Goal: Task Accomplishment & Management: Manage account settings

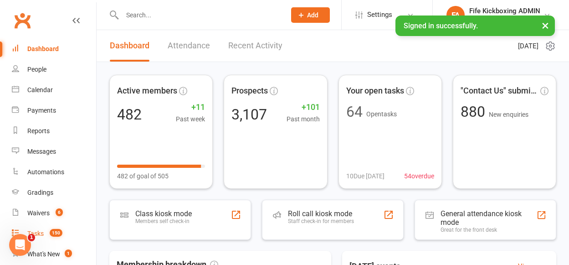
click at [39, 227] on link "Tasks 150" at bounding box center [54, 233] width 84 height 21
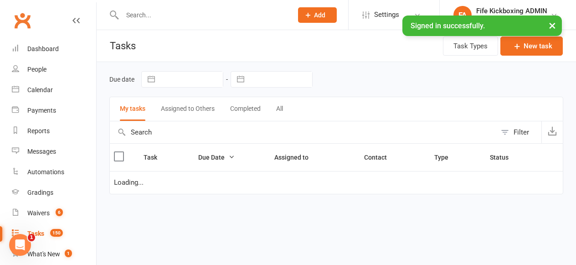
select select "started"
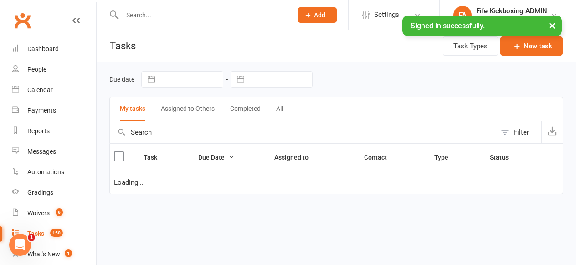
select select "started"
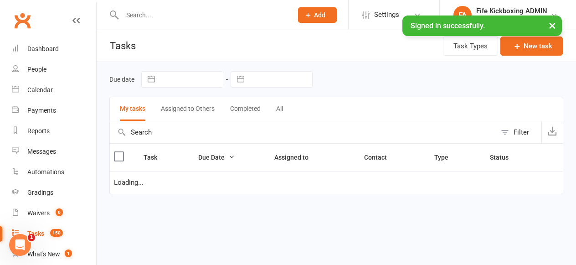
select select "waiting"
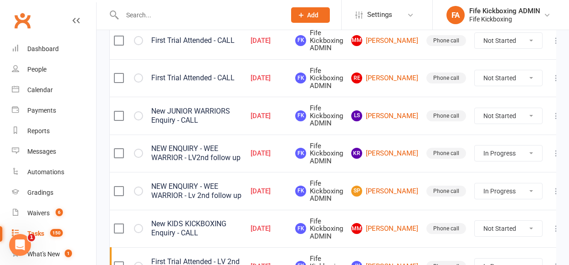
scroll to position [447, 0]
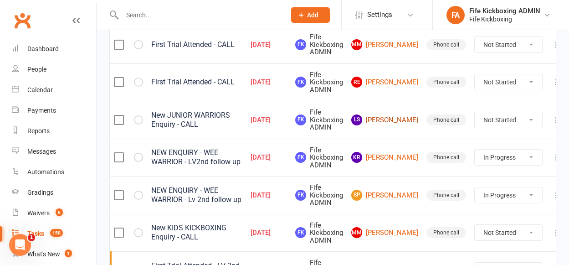
click at [386, 121] on link "LS [PERSON_NAME]" at bounding box center [384, 119] width 67 height 11
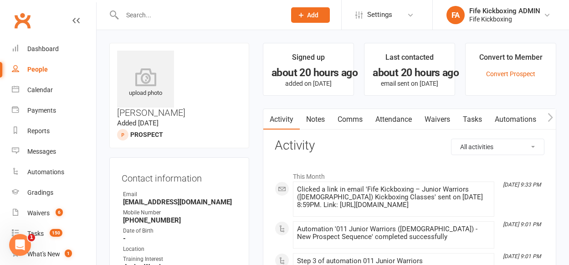
click at [393, 119] on link "Attendance" at bounding box center [393, 119] width 49 height 21
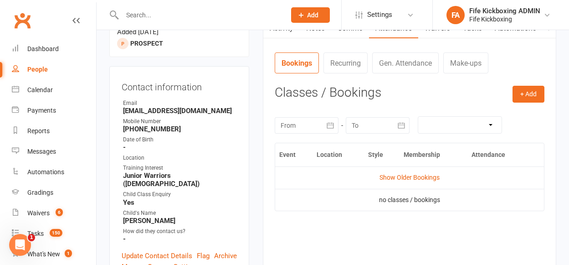
scroll to position [93, 0]
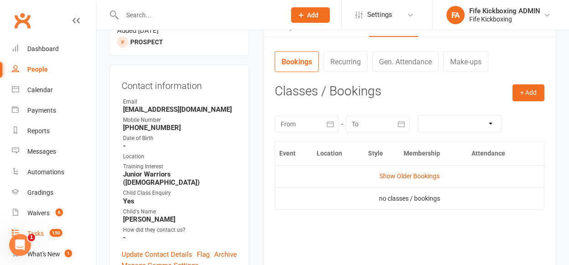
click at [57, 230] on span "150" at bounding box center [56, 233] width 13 height 8
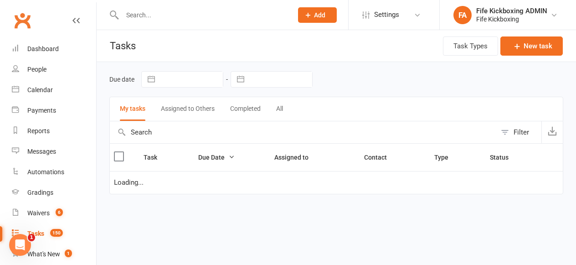
select select "started"
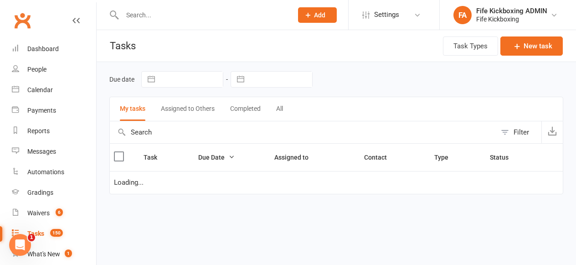
select select "started"
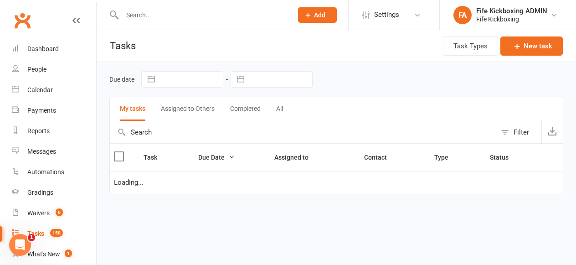
select select "waiting"
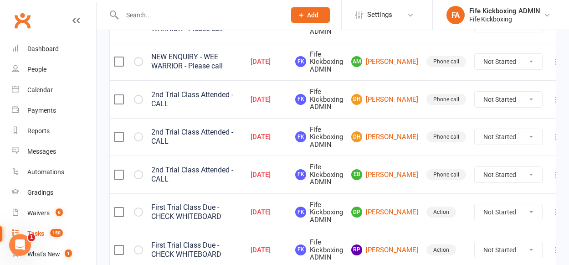
scroll to position [244, 0]
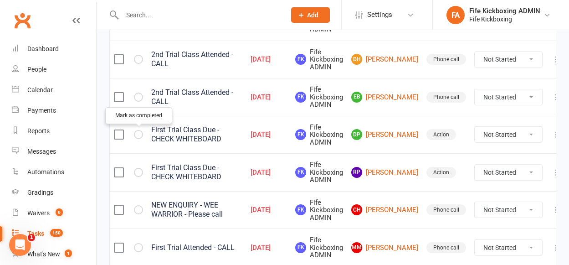
click at [0, 0] on icon "button" at bounding box center [0, 0] width 0 height 0
select select "started"
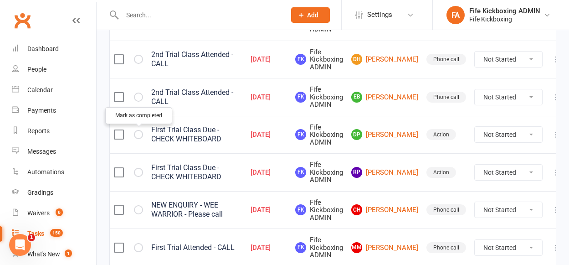
select select "started"
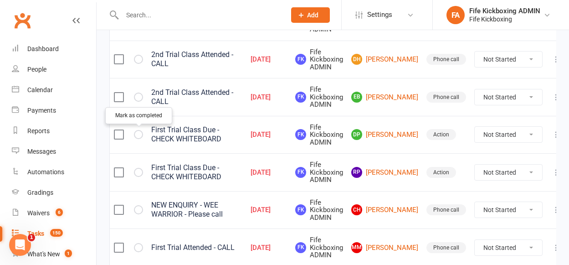
select select "started"
select select "waiting"
select select "started"
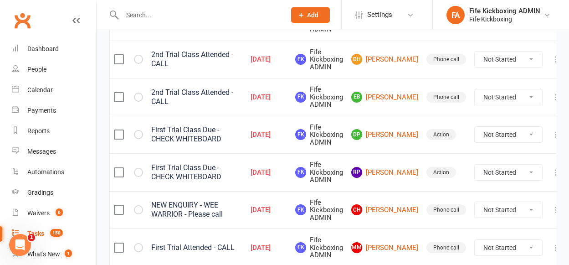
select select "started"
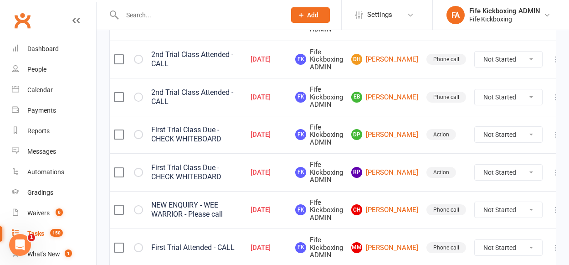
select select "started"
select select "waiting"
select select "started"
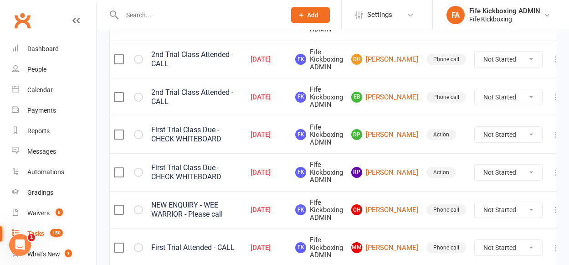
select select "started"
select select "waiting"
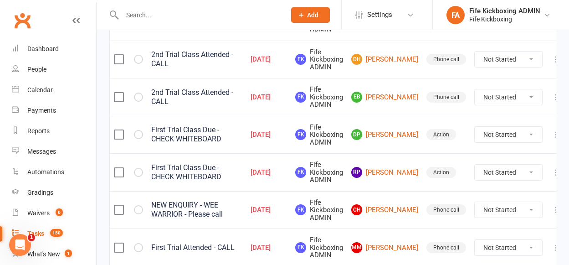
select select "started"
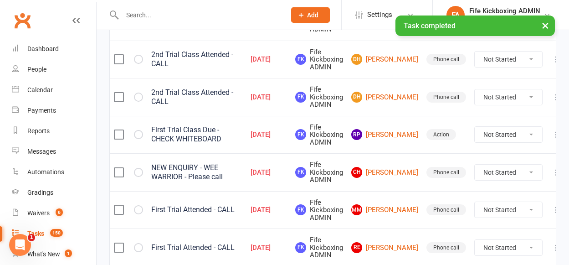
click at [0, 0] on icon "button" at bounding box center [0, 0] width 0 height 0
select select "started"
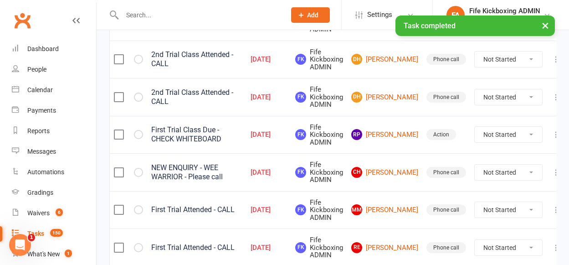
select select "started"
select select "waiting"
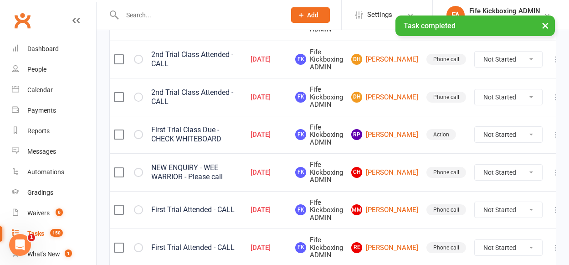
select select "started"
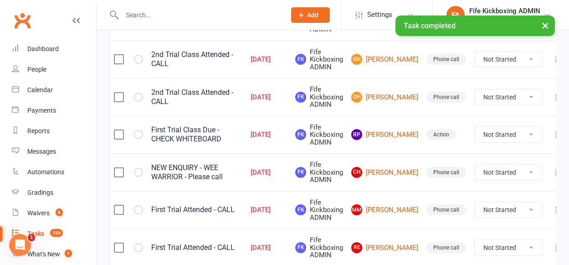
select select "started"
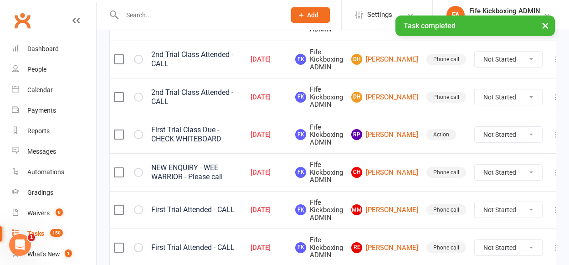
select select "started"
select select "waiting"
select select "started"
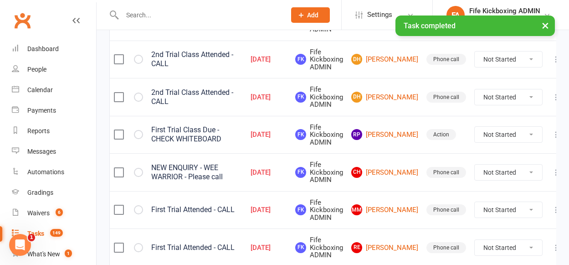
select select "started"
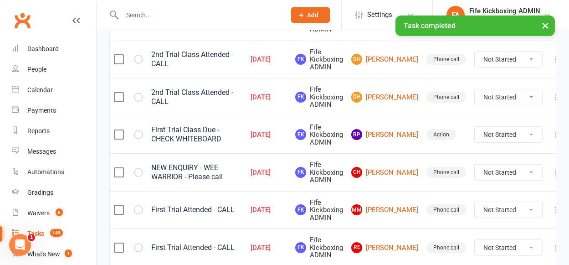
select select "started"
select select "waiting"
select select "started"
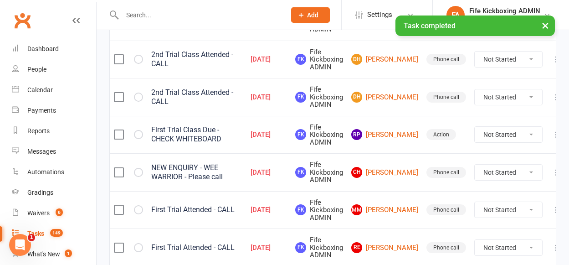
select select "started"
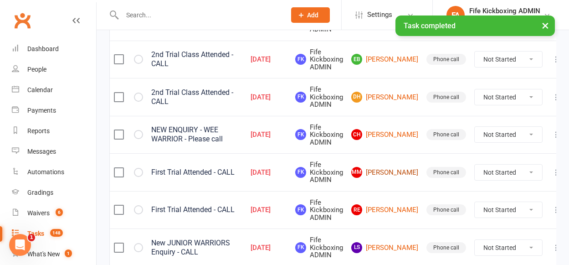
click at [388, 173] on link "MM [PERSON_NAME]" at bounding box center [384, 172] width 67 height 11
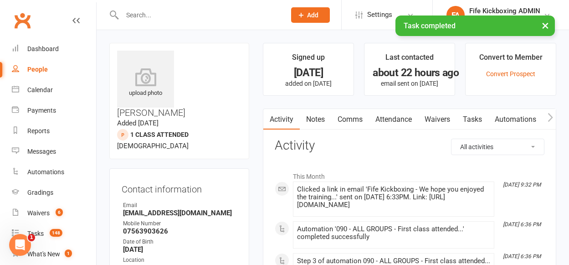
click at [389, 124] on link "Attendance" at bounding box center [393, 119] width 49 height 21
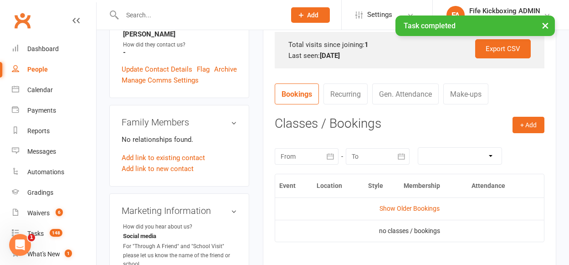
scroll to position [356, 0]
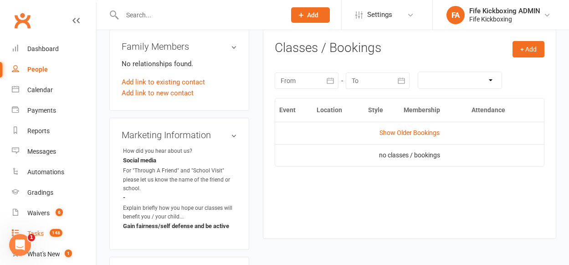
click at [57, 229] on span "148" at bounding box center [56, 233] width 13 height 8
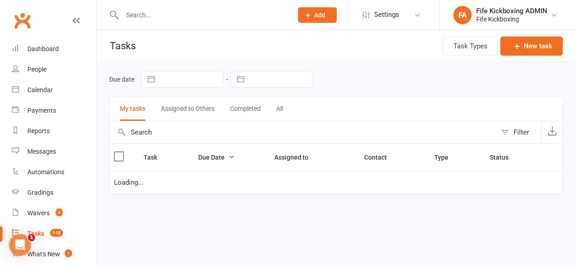
select select "started"
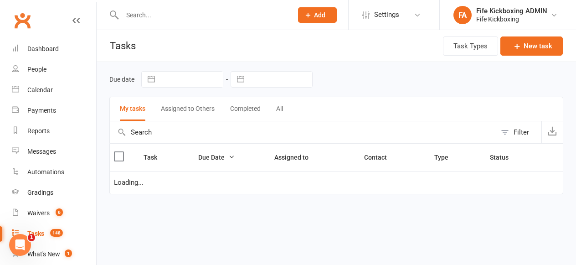
select select "started"
select select "waiting"
select select "started"
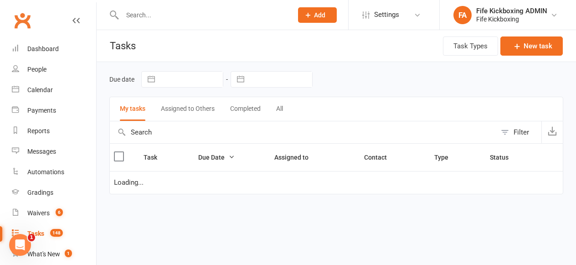
select select "started"
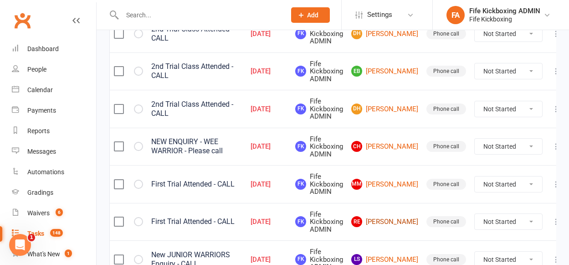
scroll to position [292, 0]
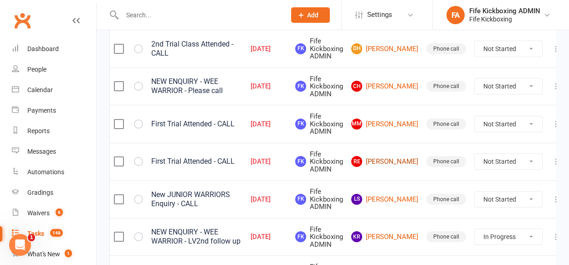
click at [380, 161] on link "RE [PERSON_NAME]" at bounding box center [384, 161] width 67 height 11
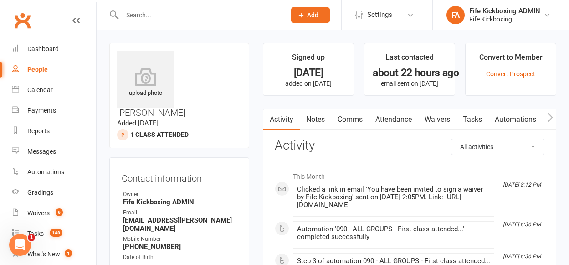
click at [397, 124] on link "Attendance" at bounding box center [393, 119] width 49 height 21
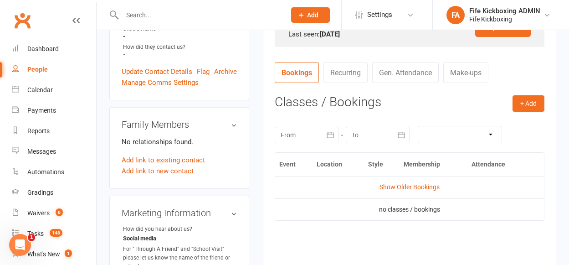
scroll to position [323, 0]
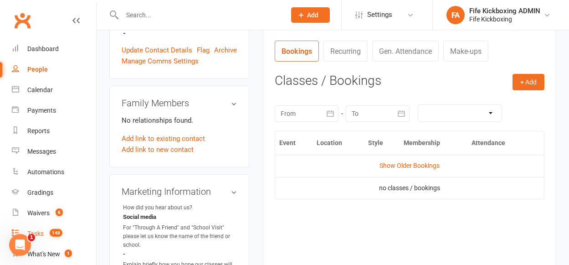
click at [60, 236] on span "148" at bounding box center [56, 233] width 13 height 8
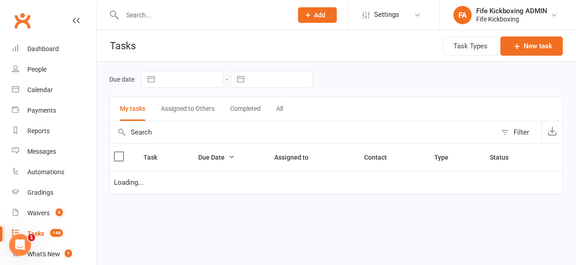
select select "started"
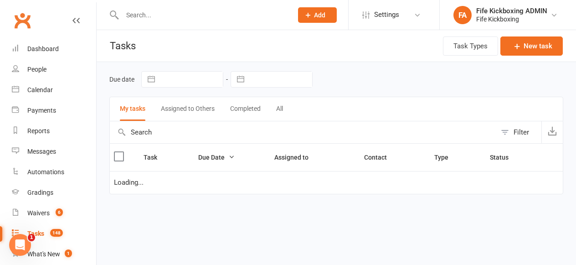
select select "started"
select select "waiting"
select select "started"
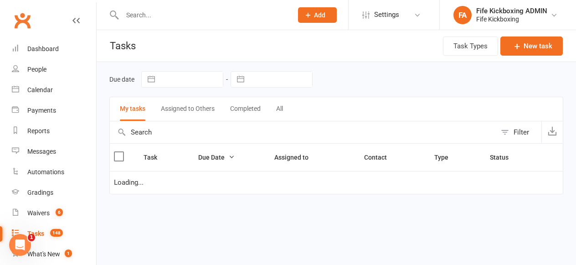
select select "started"
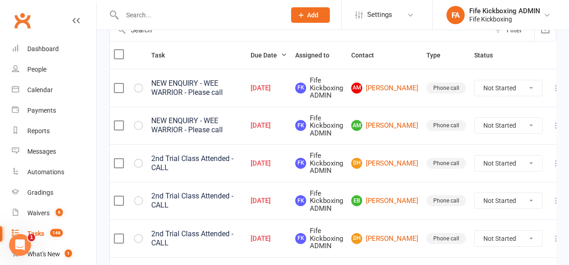
scroll to position [104, 0]
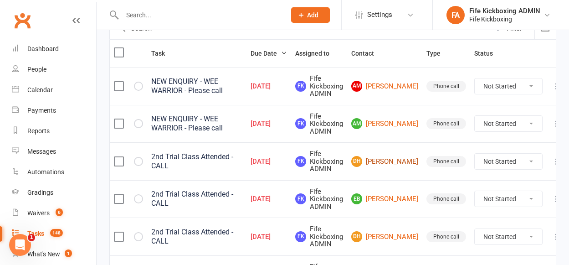
click at [376, 160] on link "DH [PERSON_NAME]" at bounding box center [384, 161] width 67 height 11
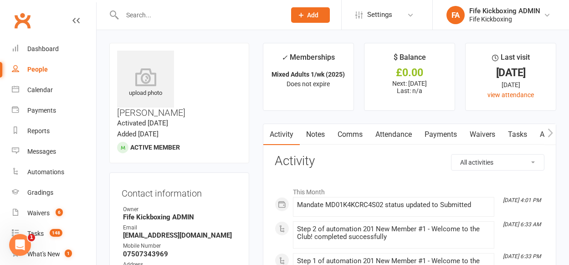
click at [508, 132] on link "Tasks" at bounding box center [518, 134] width 32 height 21
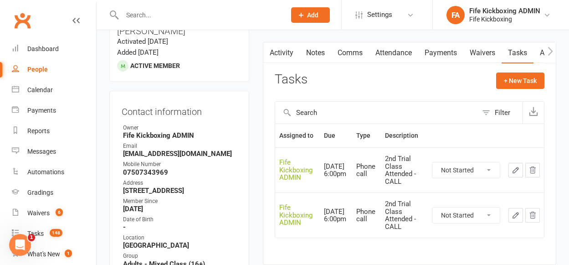
scroll to position [118, 0]
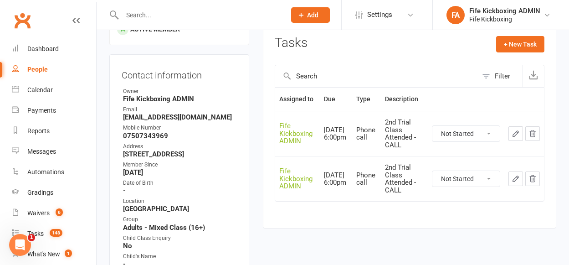
click at [464, 134] on select "Not Started In Progress Waiting Complete" at bounding box center [466, 133] width 67 height 15
click at [433, 126] on select "Not Started In Progress Waiting Complete" at bounding box center [466, 133] width 67 height 15
select select "unstarted"
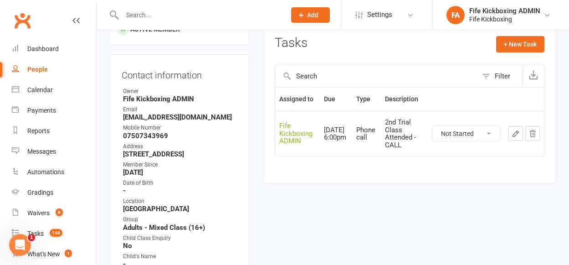
click at [456, 136] on select "Not Started In Progress Waiting Complete" at bounding box center [466, 133] width 67 height 15
click at [433, 126] on select "Not Started In Progress Waiting Complete" at bounding box center [466, 133] width 67 height 15
select select "unstarted"
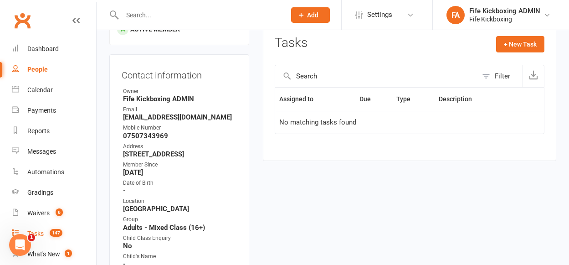
click at [44, 236] on link "Tasks 147" at bounding box center [54, 233] width 84 height 21
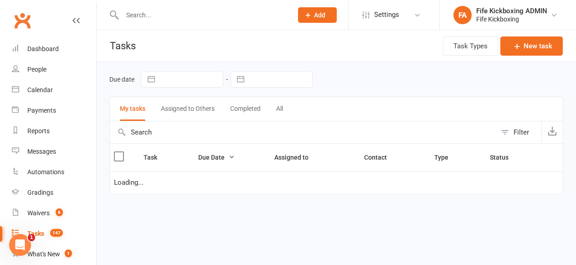
select select "started"
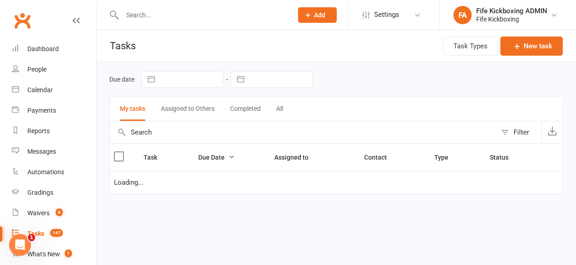
select select "started"
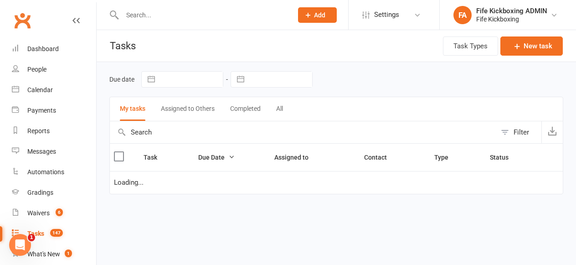
select select "waiting"
select select "started"
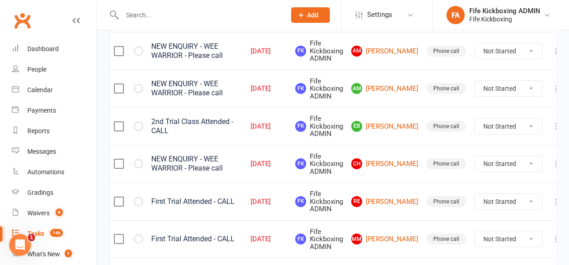
scroll to position [141, 0]
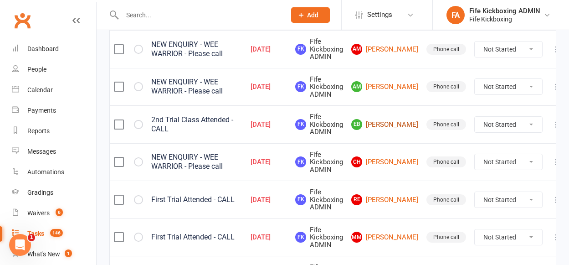
click at [380, 119] on link "EB [PERSON_NAME]" at bounding box center [384, 124] width 67 height 11
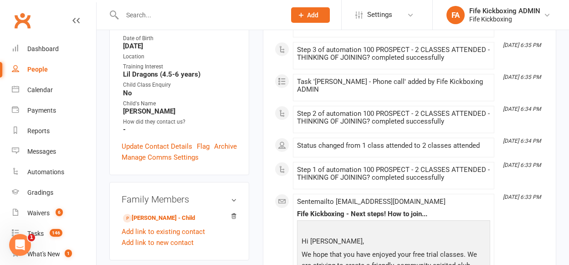
scroll to position [268, 0]
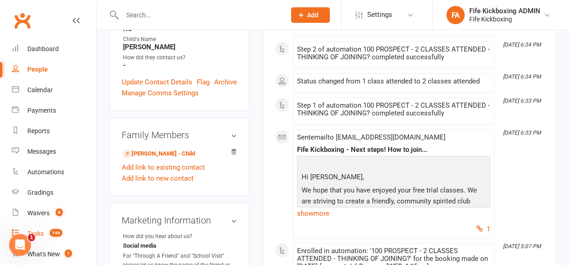
click at [50, 227] on link "Tasks 146" at bounding box center [54, 233] width 84 height 21
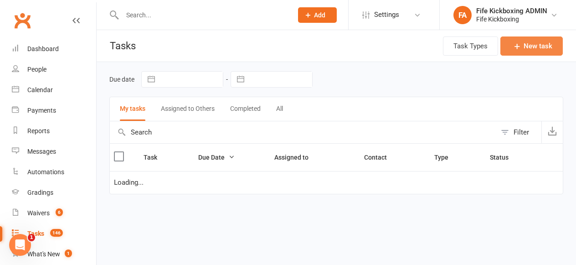
select select "started"
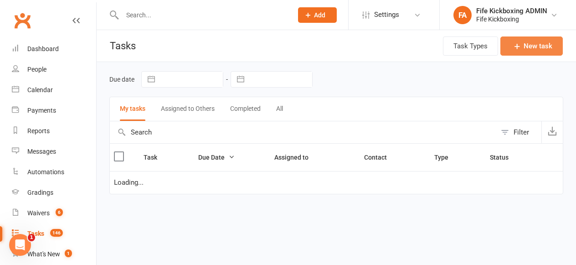
select select "started"
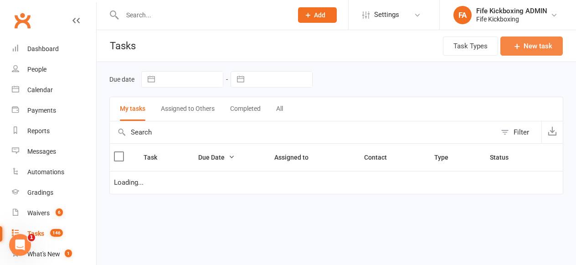
select select "waiting"
select select "started"
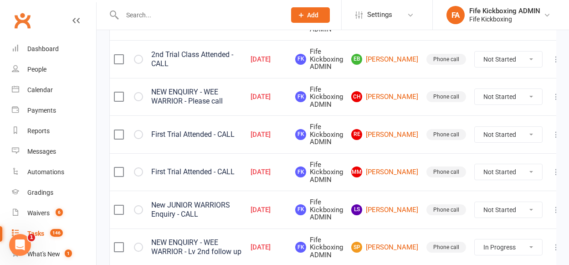
scroll to position [208, 0]
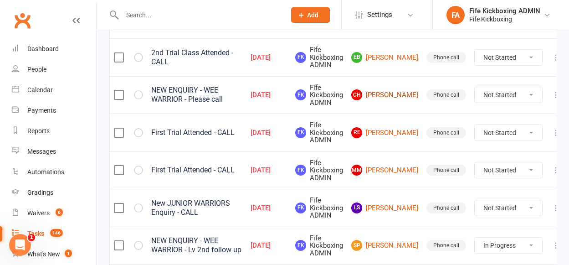
click at [377, 100] on link "CH [PERSON_NAME]" at bounding box center [384, 94] width 67 height 11
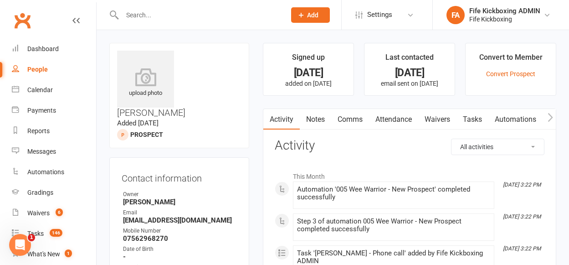
click at [394, 120] on link "Attendance" at bounding box center [393, 119] width 49 height 21
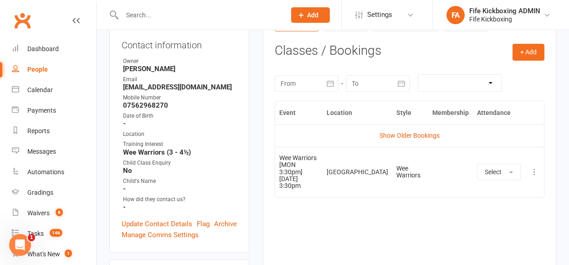
scroll to position [40, 0]
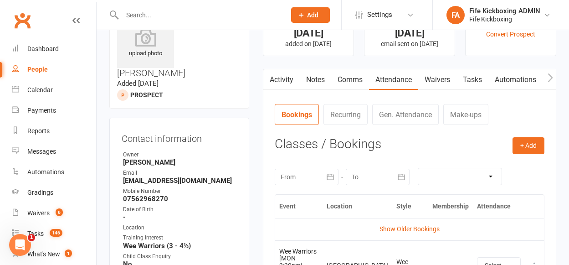
click at [476, 70] on link "Tasks" at bounding box center [473, 79] width 32 height 21
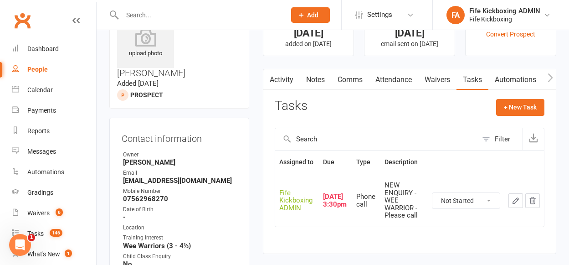
click at [470, 195] on select "Not Started In Progress Waiting Complete" at bounding box center [466, 200] width 67 height 15
click at [433, 193] on select "Not Started In Progress Waiting Complete" at bounding box center [466, 200] width 67 height 15
select select "unstarted"
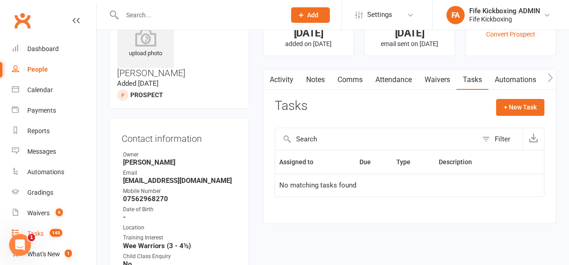
click at [41, 231] on div "Tasks" at bounding box center [35, 233] width 16 height 7
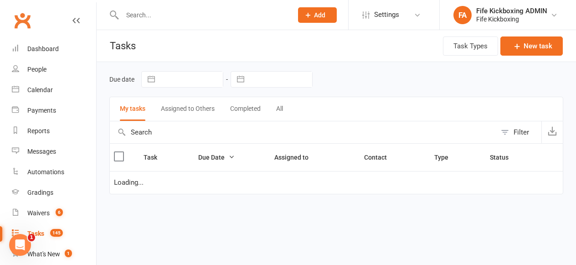
select select "started"
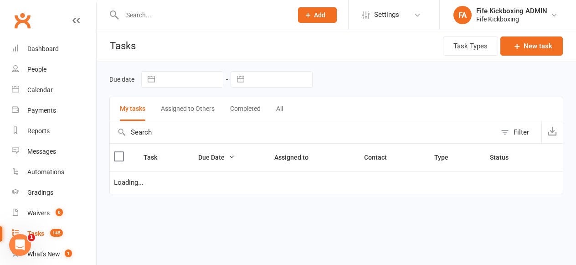
select select "started"
select select "waiting"
select select "started"
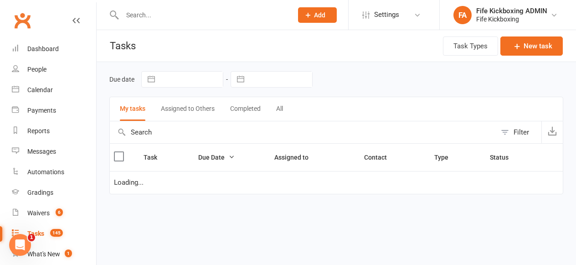
select select "started"
select select "waiting"
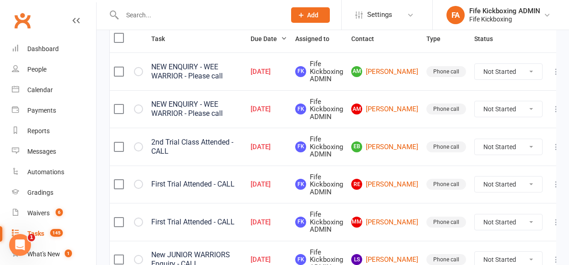
scroll to position [121, 0]
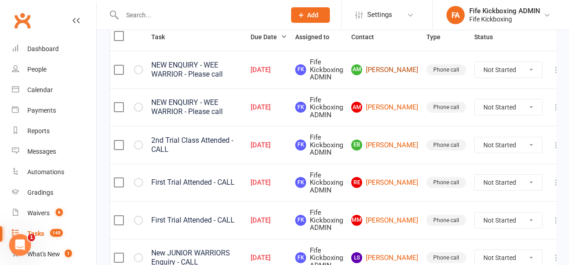
click at [397, 72] on link "AM [PERSON_NAME]" at bounding box center [384, 69] width 67 height 11
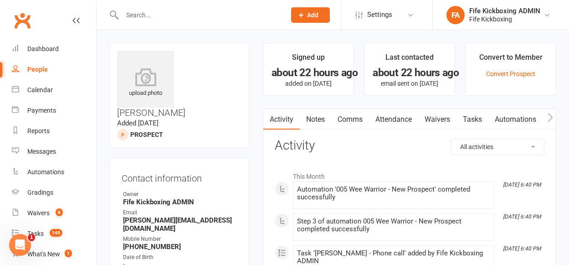
click at [402, 116] on link "Attendance" at bounding box center [393, 119] width 49 height 21
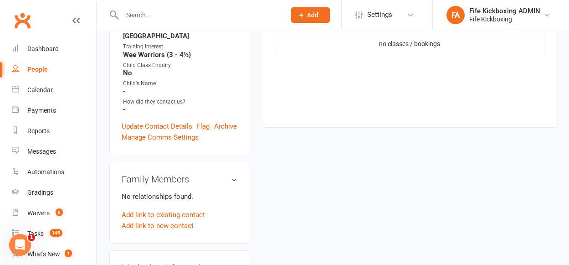
scroll to position [232, 0]
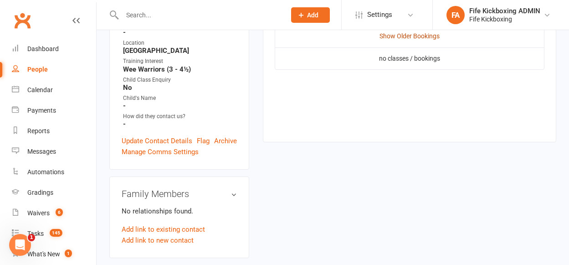
click at [419, 34] on link "Show Older Bookings" at bounding box center [410, 35] width 60 height 7
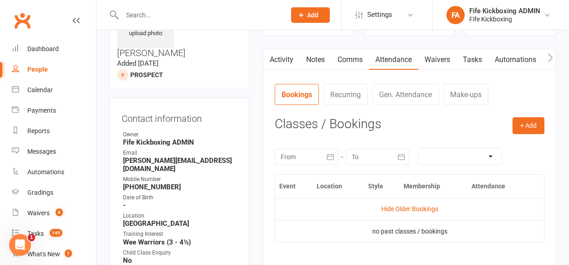
scroll to position [0, 0]
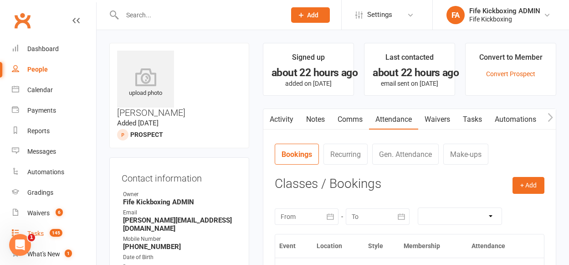
click at [46, 239] on link "Tasks 145" at bounding box center [54, 233] width 84 height 21
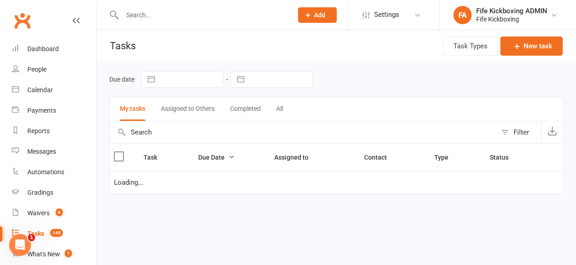
select select "started"
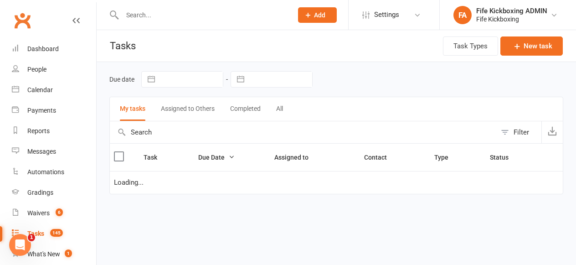
select select "started"
select select "waiting"
select select "started"
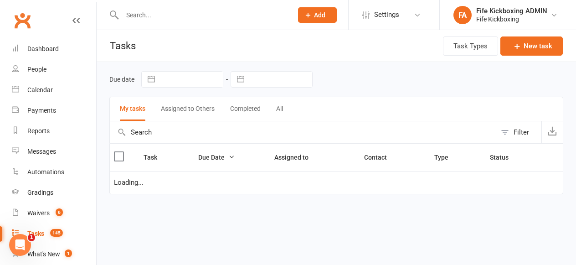
select select "started"
select select "waiting"
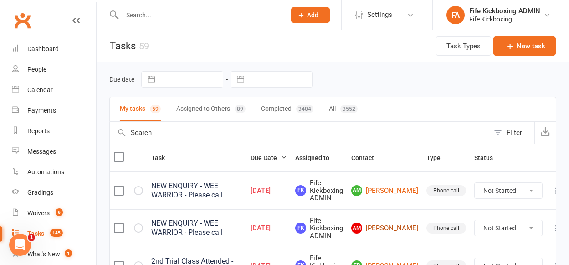
click at [380, 226] on link "AM [PERSON_NAME]" at bounding box center [384, 227] width 67 height 11
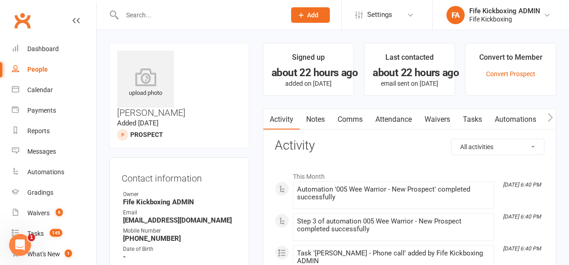
drag, startPoint x: 370, startPoint y: 110, endPoint x: 391, endPoint y: 111, distance: 21.0
click at [370, 110] on div "Activity Notes Comms Attendance Waivers Tasks Automations Consent Assessments" at bounding box center [450, 119] width 374 height 21
click at [396, 112] on link "Attendance" at bounding box center [393, 119] width 49 height 21
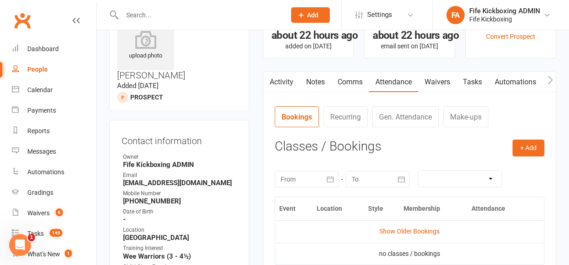
scroll to position [92, 0]
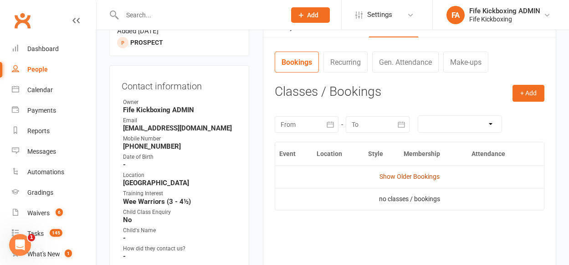
click at [424, 179] on link "Show Older Bookings" at bounding box center [410, 176] width 60 height 7
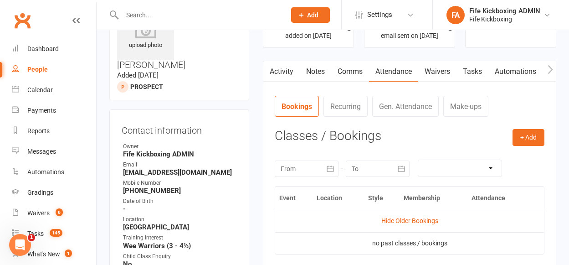
scroll to position [50, 0]
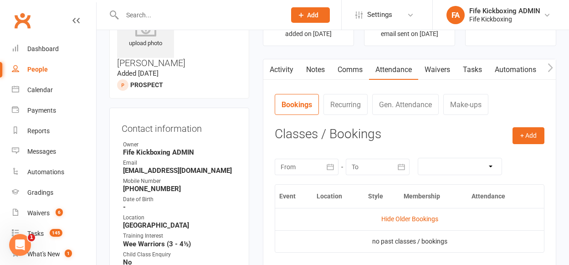
click at [466, 66] on link "Tasks" at bounding box center [473, 69] width 32 height 21
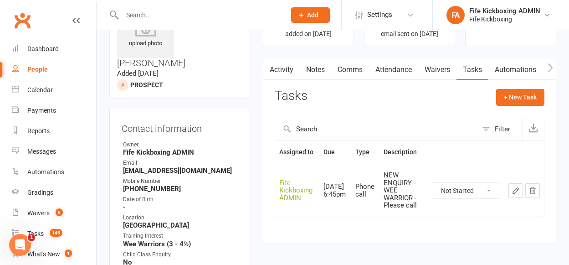
click at [440, 194] on select "Not Started In Progress Waiting Complete" at bounding box center [466, 190] width 67 height 15
click at [433, 183] on select "Not Started In Progress Waiting Complete" at bounding box center [466, 190] width 67 height 15
click at [512, 187] on icon "button" at bounding box center [516, 190] width 8 height 8
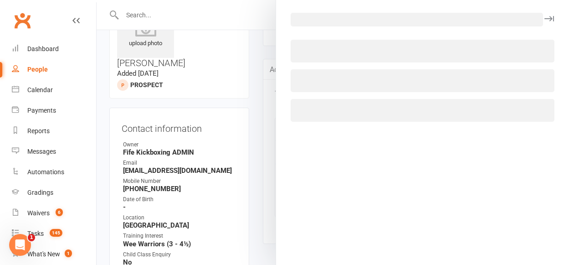
select select "started"
select select "49533"
select select "7271"
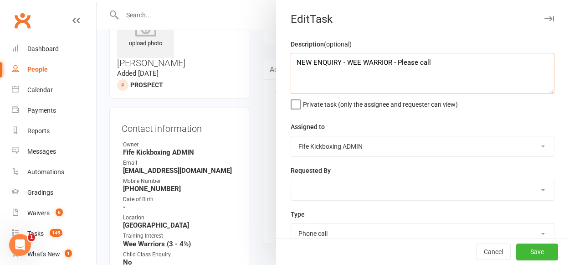
click at [483, 69] on textarea "NEW ENQUIRY - WEE WARRIOR - Please call" at bounding box center [423, 73] width 264 height 41
type textarea "NEW ENQUIRY - WEE WARRIOR - LV 2nd follow up"
click at [516, 257] on button "Save" at bounding box center [537, 252] width 42 height 16
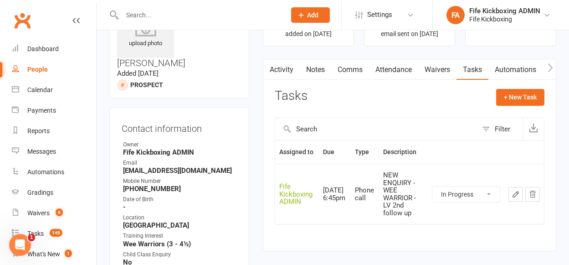
click at [314, 64] on link "Notes" at bounding box center [315, 69] width 31 height 21
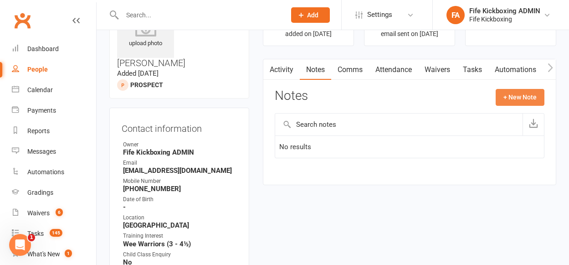
click at [544, 95] on button "+ New Note" at bounding box center [520, 97] width 49 height 16
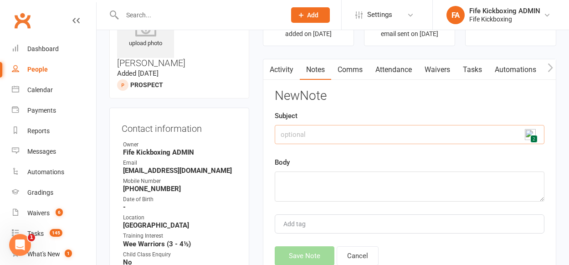
click at [486, 134] on input "text" at bounding box center [410, 134] width 270 height 19
type input "(KR) LV"
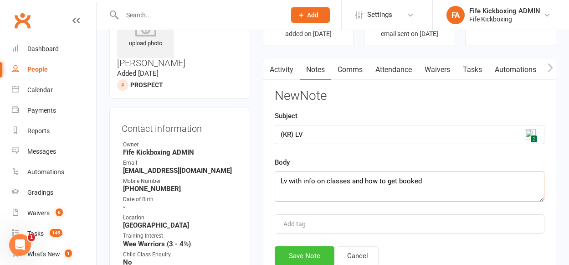
type textarea "Lv with info on classes and how to get booked"
click at [312, 258] on button "Save Note" at bounding box center [305, 255] width 60 height 19
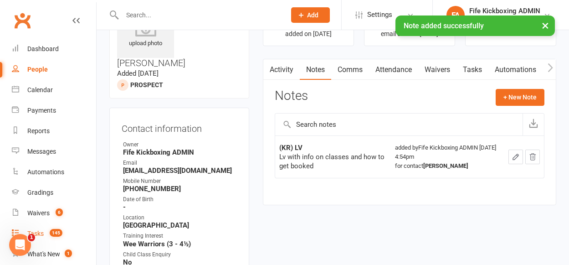
click at [62, 235] on count-badge "145" at bounding box center [53, 233] width 17 height 7
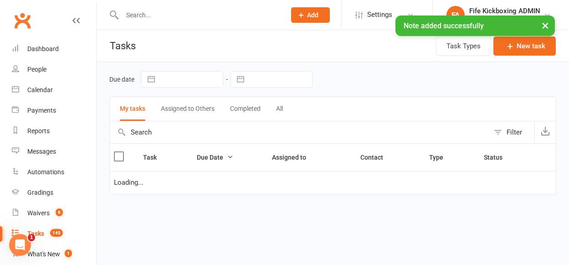
select select "started"
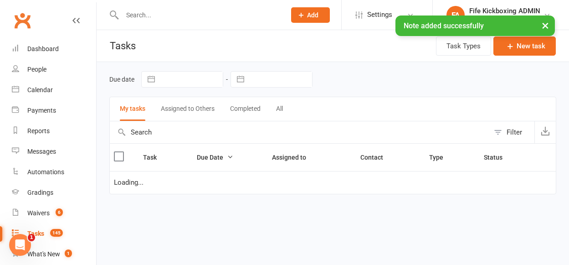
select select "started"
select select "waiting"
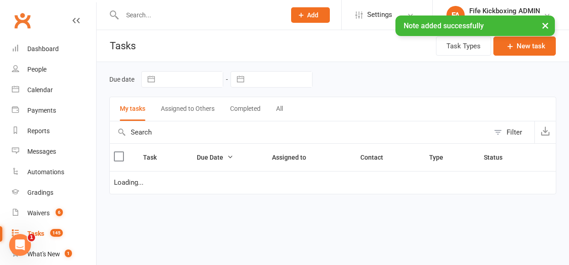
select select "started"
select select "waiting"
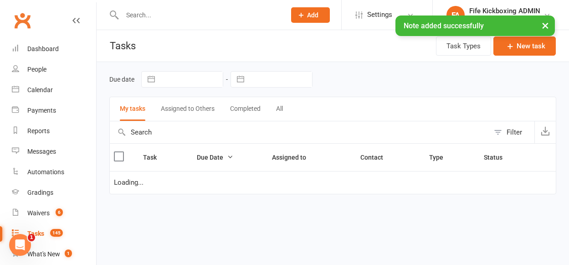
select select "started"
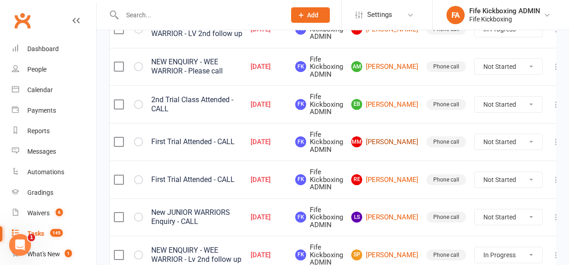
scroll to position [104, 0]
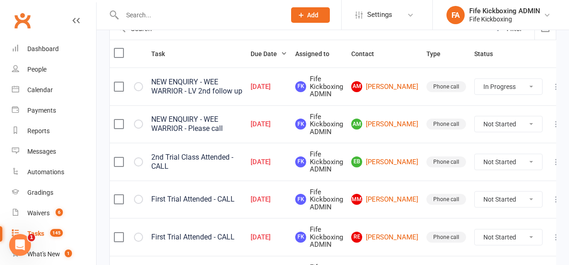
click at [552, 82] on icon at bounding box center [556, 86] width 9 height 9
click at [504, 125] on link "Edit" at bounding box center [499, 122] width 90 height 18
select select "49533"
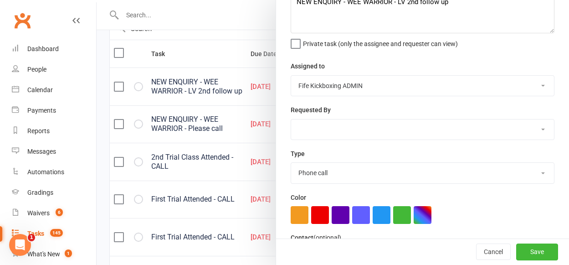
scroll to position [105, 0]
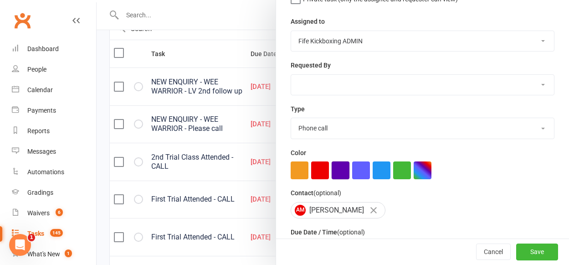
click at [332, 170] on button "button" at bounding box center [341, 170] width 18 height 18
click at [544, 254] on button "Save" at bounding box center [537, 252] width 42 height 16
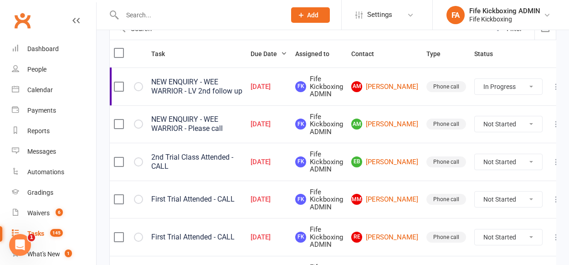
click at [552, 122] on icon at bounding box center [556, 123] width 9 height 9
click at [474, 165] on link "Edit" at bounding box center [499, 160] width 90 height 18
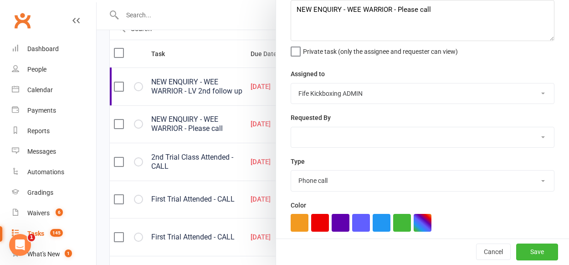
scroll to position [104, 0]
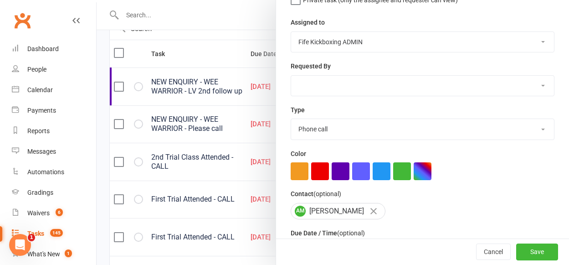
click at [324, 177] on div at bounding box center [423, 171] width 264 height 18
click at [332, 171] on button "button" at bounding box center [341, 171] width 18 height 18
click at [516, 249] on button "Save" at bounding box center [537, 252] width 42 height 16
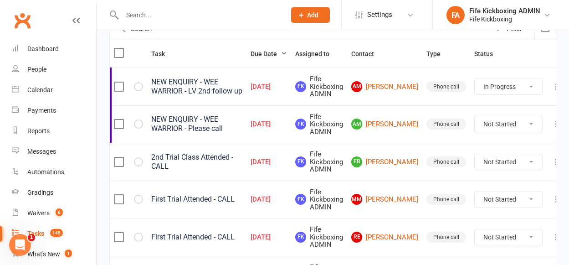
click at [552, 160] on icon at bounding box center [556, 161] width 9 height 9
click at [480, 201] on link "Edit" at bounding box center [499, 198] width 90 height 18
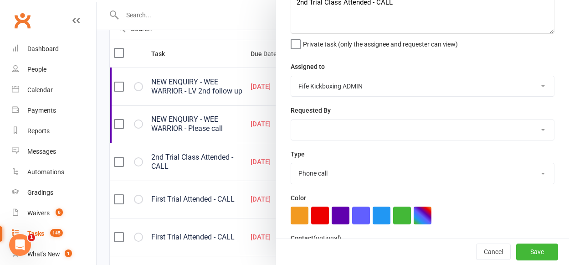
scroll to position [91, 0]
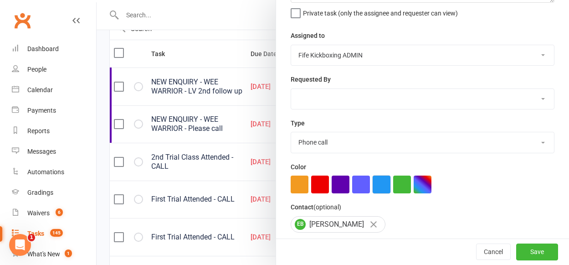
click at [378, 187] on button "button" at bounding box center [382, 184] width 18 height 18
click at [527, 250] on button "Save" at bounding box center [537, 252] width 42 height 16
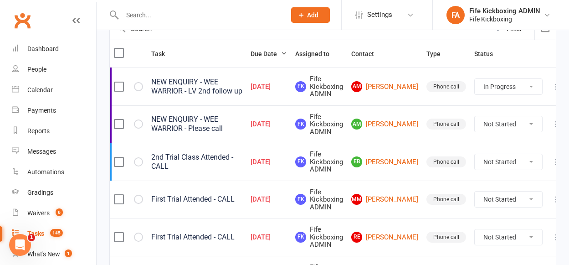
click at [552, 197] on icon at bounding box center [556, 199] width 9 height 9
click at [502, 241] on link "Edit" at bounding box center [499, 235] width 90 height 18
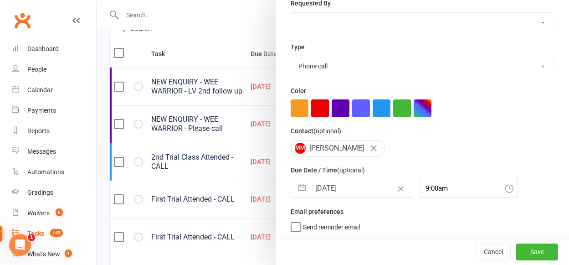
scroll to position [170, 0]
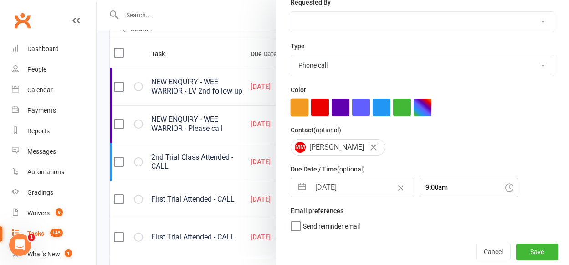
click at [291, 104] on button "button" at bounding box center [300, 107] width 18 height 18
click at [520, 246] on button "Save" at bounding box center [537, 251] width 42 height 16
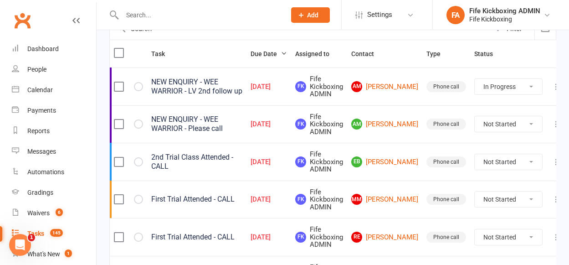
click at [552, 235] on icon at bounding box center [556, 236] width 9 height 9
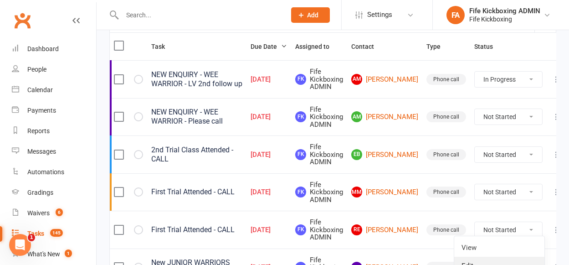
scroll to position [123, 0]
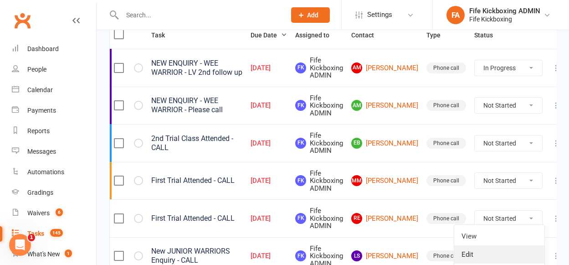
click at [484, 250] on link "Edit" at bounding box center [499, 254] width 90 height 18
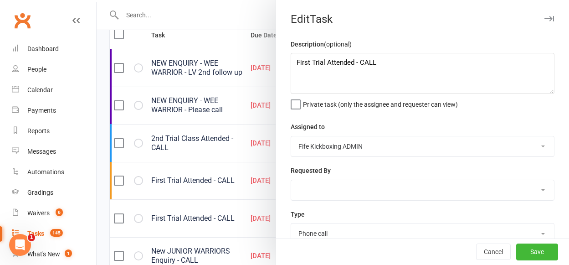
scroll to position [105, 0]
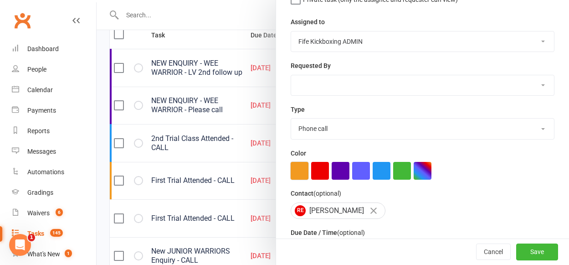
click at [294, 169] on button "button" at bounding box center [300, 171] width 18 height 18
click at [527, 250] on button "Save" at bounding box center [537, 252] width 42 height 16
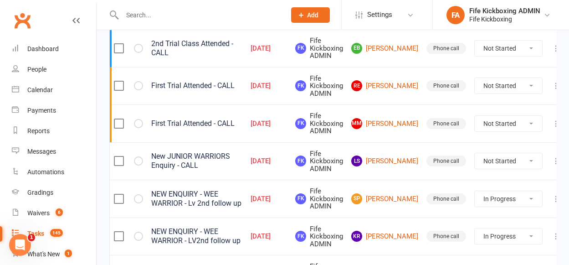
scroll to position [365, 0]
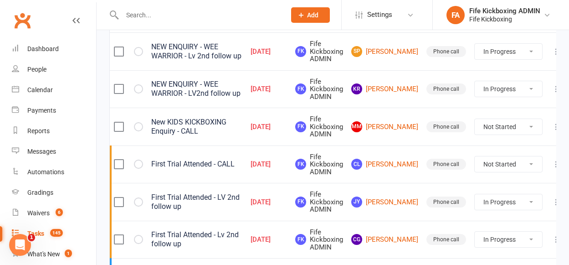
click at [494, 131] on select "Not Started In Progress Waiting Complete" at bounding box center [508, 126] width 67 height 15
click at [475, 119] on select "Not Started In Progress Waiting Complete" at bounding box center [508, 126] width 67 height 15
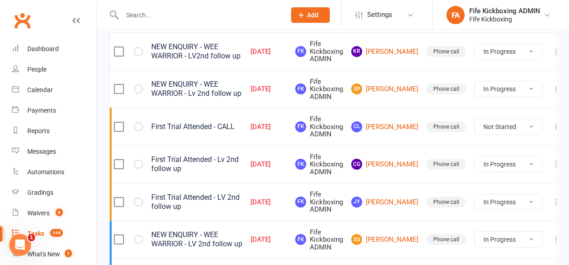
click at [552, 86] on icon at bounding box center [556, 88] width 9 height 9
click at [513, 117] on link "Edit" at bounding box center [499, 125] width 90 height 18
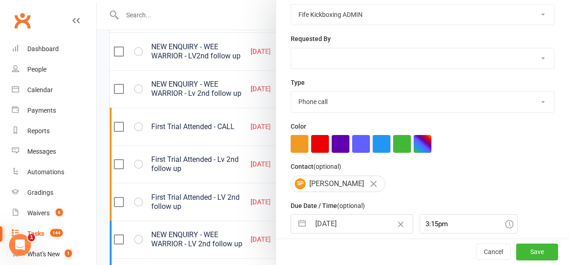
scroll to position [136, 0]
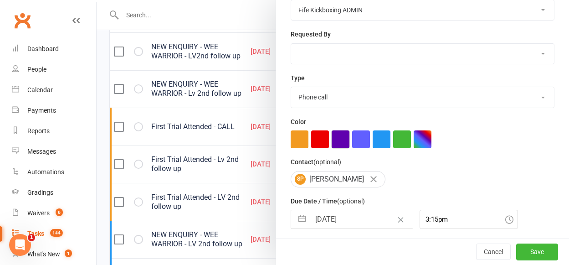
click at [336, 132] on button "button" at bounding box center [341, 139] width 18 height 18
click at [522, 262] on div "Cancel Save" at bounding box center [422, 252] width 293 height 26
click at [522, 258] on button "Save" at bounding box center [537, 252] width 42 height 16
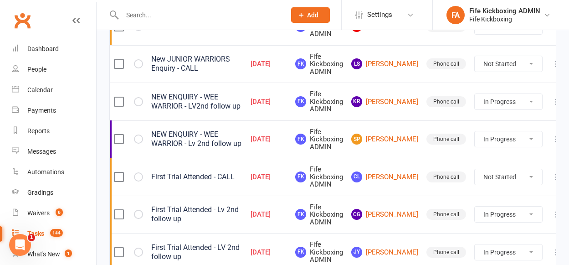
scroll to position [314, 0]
click at [552, 101] on icon at bounding box center [556, 101] width 9 height 9
click at [489, 137] on link "Edit" at bounding box center [499, 138] width 90 height 18
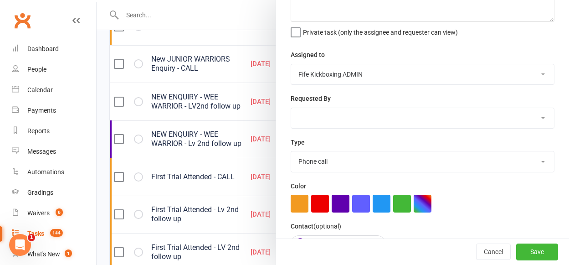
scroll to position [170, 0]
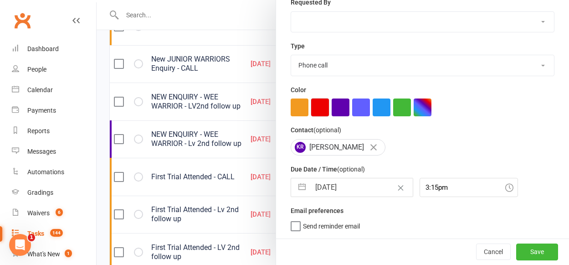
click at [317, 104] on button "button" at bounding box center [320, 107] width 18 height 18
click at [335, 104] on button "button" at bounding box center [341, 107] width 18 height 18
click at [521, 253] on button "Save" at bounding box center [537, 251] width 42 height 16
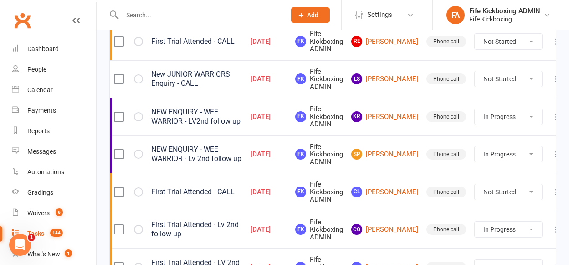
scroll to position [299, 0]
click at [552, 78] on icon at bounding box center [556, 79] width 9 height 9
click at [507, 111] on link "Edit" at bounding box center [499, 115] width 90 height 18
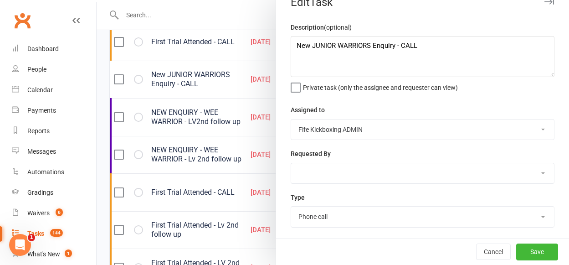
scroll to position [82, 0]
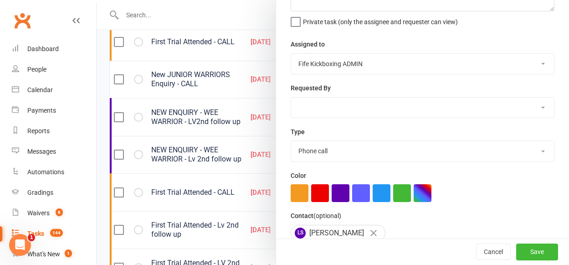
click at [385, 201] on div at bounding box center [423, 193] width 264 height 18
click at [378, 197] on button "button" at bounding box center [382, 193] width 18 height 18
click at [517, 252] on button "Save" at bounding box center [537, 252] width 42 height 16
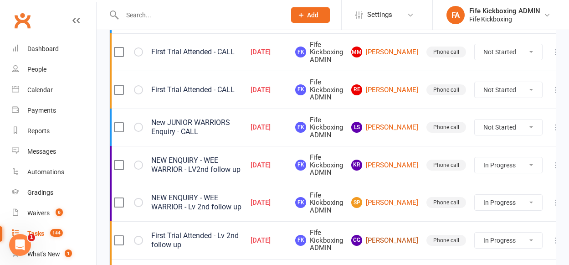
scroll to position [246, 0]
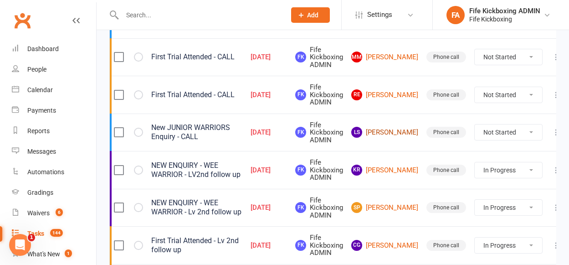
click at [391, 129] on link "LS [PERSON_NAME]" at bounding box center [384, 132] width 67 height 11
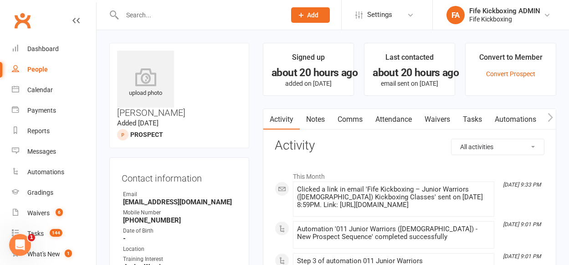
click at [389, 127] on link "Attendance" at bounding box center [393, 119] width 49 height 21
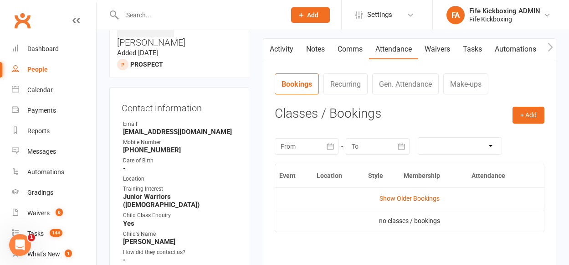
scroll to position [200, 0]
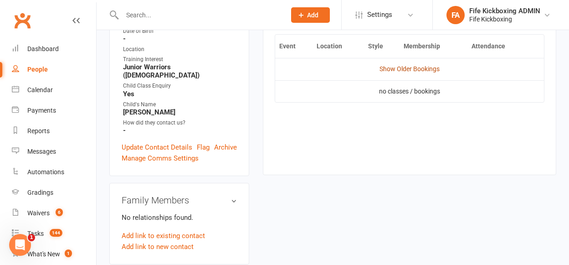
click at [389, 68] on link "Show Older Bookings" at bounding box center [410, 68] width 60 height 7
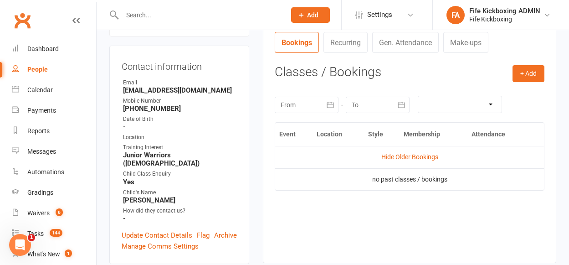
scroll to position [0, 0]
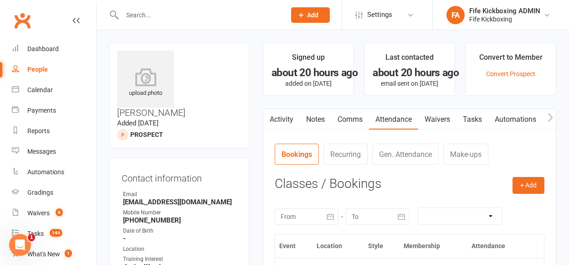
click at [163, 11] on input "text" at bounding box center [199, 15] width 160 height 13
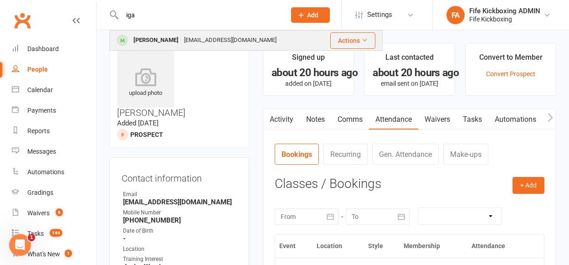
click at [170, 45] on div "[PERSON_NAME] [EMAIL_ADDRESS][DOMAIN_NAME]" at bounding box center [205, 40] width 149 height 13
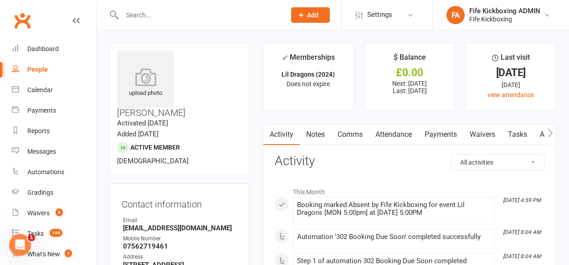
click at [431, 134] on link "Payments" at bounding box center [440, 134] width 45 height 21
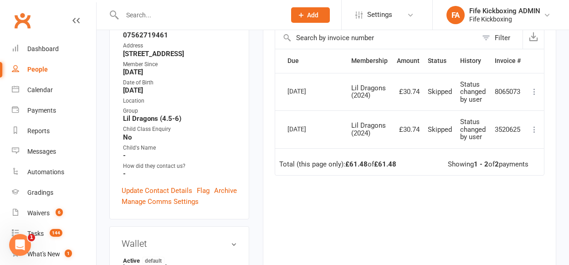
scroll to position [149, 0]
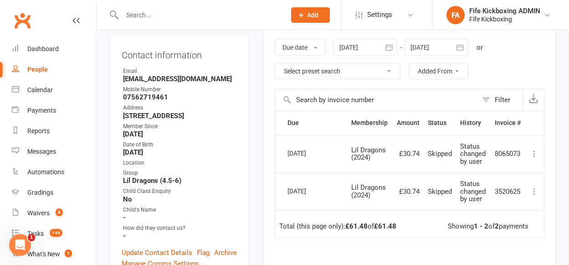
click at [431, 47] on div at bounding box center [437, 47] width 64 height 16
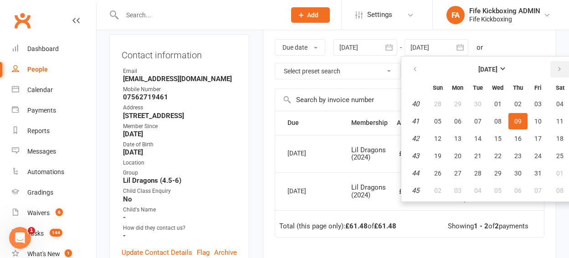
click at [564, 68] on button "button" at bounding box center [561, 69] width 20 height 16
click at [527, 142] on button "13" at bounding box center [518, 138] width 19 height 16
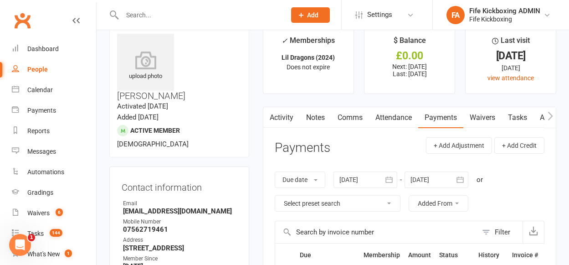
scroll to position [0, 0]
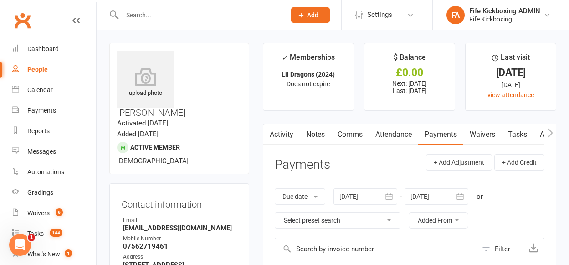
drag, startPoint x: 354, startPoint y: 118, endPoint x: 387, endPoint y: 132, distance: 35.8
click at [389, 132] on link "Attendance" at bounding box center [393, 134] width 49 height 21
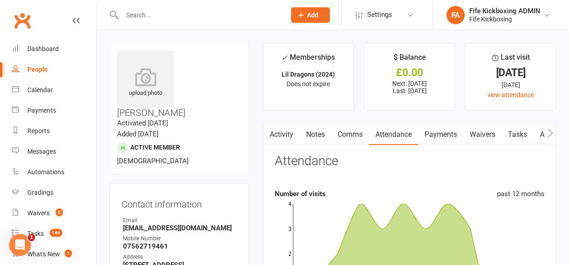
click at [441, 135] on link "Payments" at bounding box center [440, 134] width 45 height 21
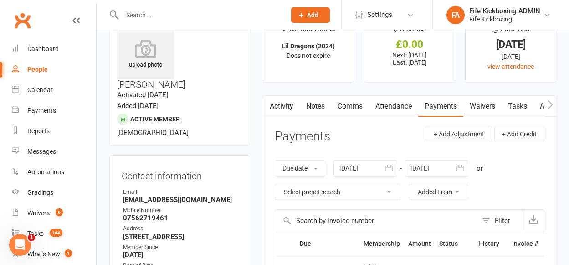
scroll to position [82, 0]
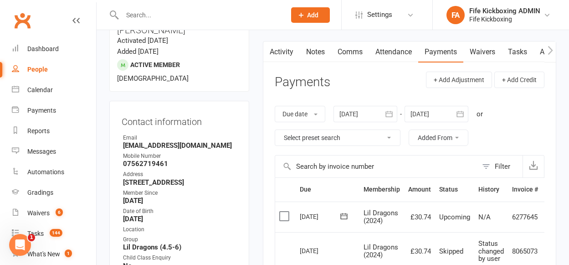
click at [431, 120] on div at bounding box center [437, 114] width 64 height 16
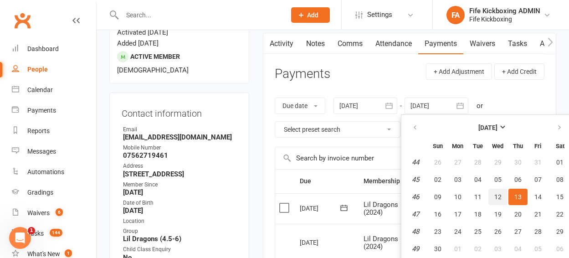
click at [499, 192] on button "12" at bounding box center [498, 197] width 19 height 16
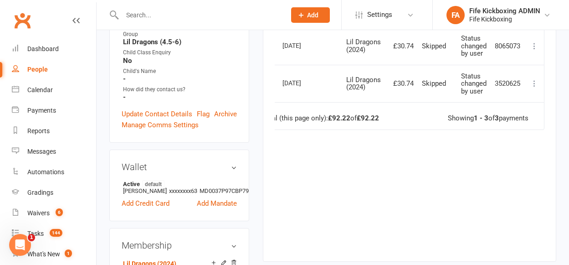
scroll to position [124, 0]
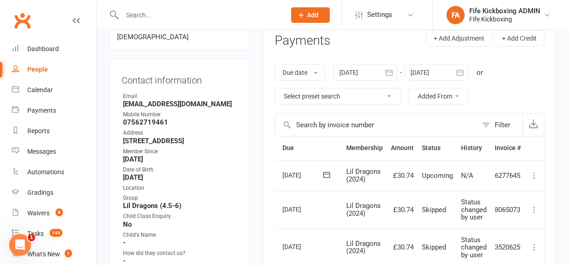
click at [538, 175] on icon at bounding box center [534, 175] width 9 height 9
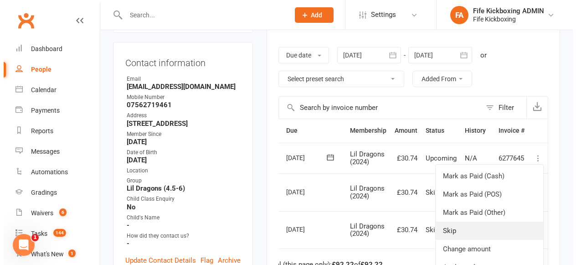
scroll to position [143, 0]
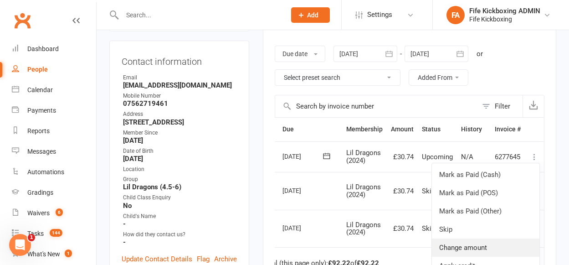
click at [483, 245] on link "Change amount" at bounding box center [486, 247] width 108 height 18
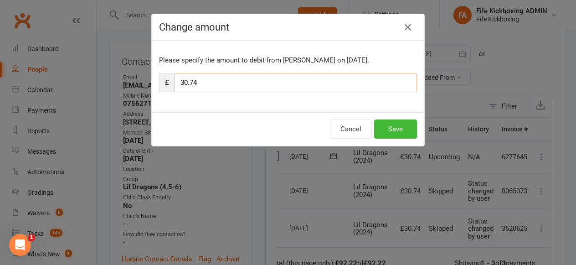
click at [270, 74] on input "30.74" at bounding box center [296, 82] width 242 height 19
click at [386, 128] on button "Save" at bounding box center [395, 128] width 43 height 19
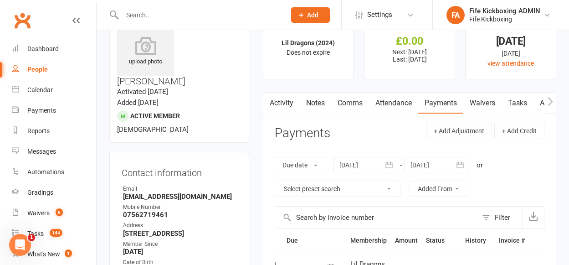
scroll to position [0, 0]
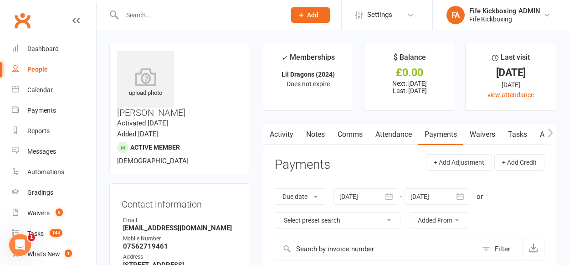
click at [326, 137] on link "Notes" at bounding box center [315, 134] width 31 height 21
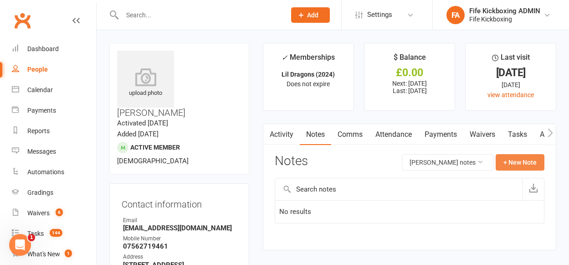
click at [520, 168] on button "+ New Note" at bounding box center [520, 162] width 49 height 16
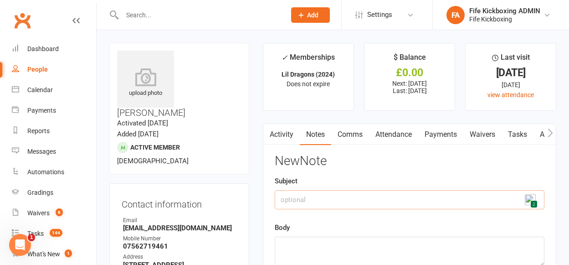
click at [419, 197] on input "text" at bounding box center [410, 199] width 270 height 19
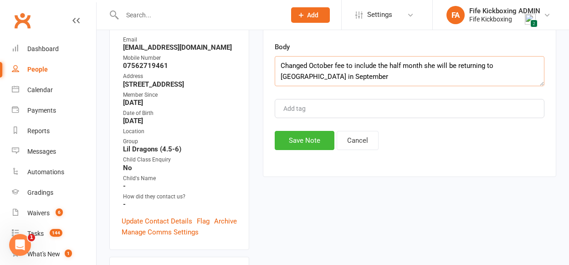
scroll to position [221, 0]
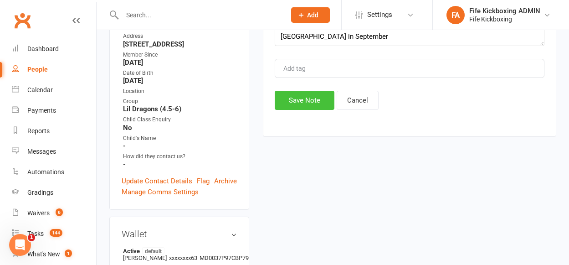
click at [282, 104] on button "Save Note" at bounding box center [305, 100] width 60 height 19
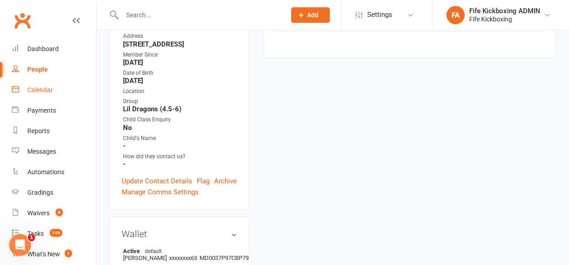
click at [53, 89] on link "Calendar" at bounding box center [54, 90] width 84 height 21
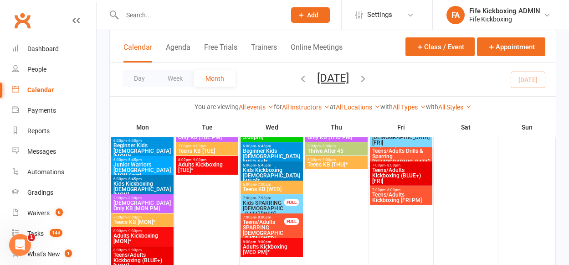
scroll to position [765, 0]
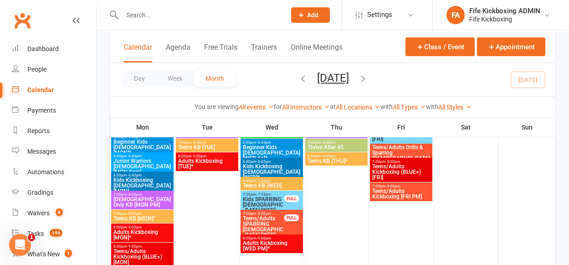
click at [290, 186] on span "Teens KB [WED]" at bounding box center [271, 185] width 59 height 5
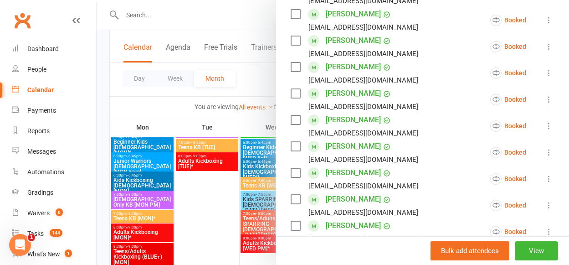
scroll to position [547, 0]
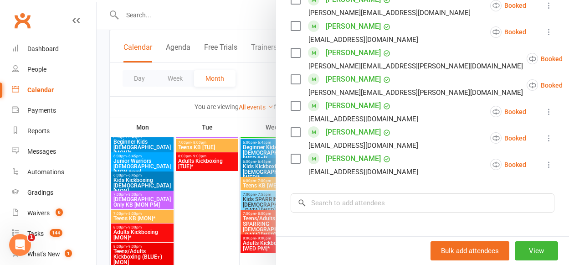
click at [193, 171] on div at bounding box center [333, 132] width 473 height 265
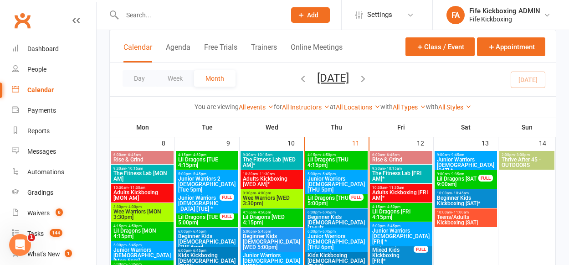
scroll to position [504, 0]
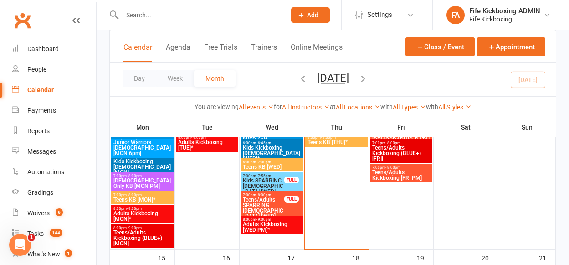
click at [274, 165] on span "Teens KB [WED]" at bounding box center [271, 166] width 59 height 5
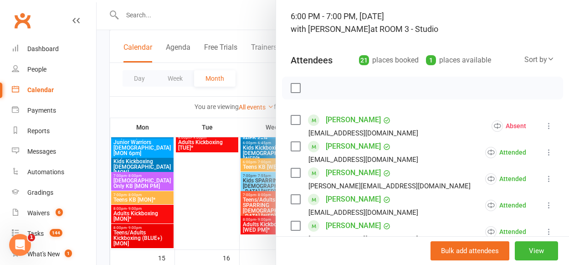
scroll to position [125, 0]
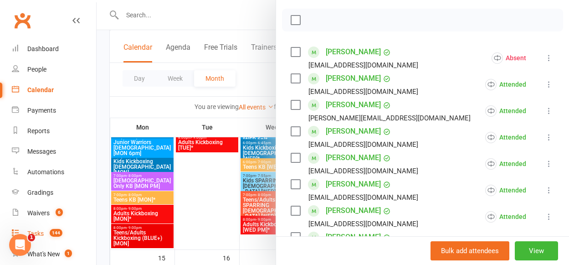
click at [53, 230] on span "144" at bounding box center [56, 233] width 13 height 8
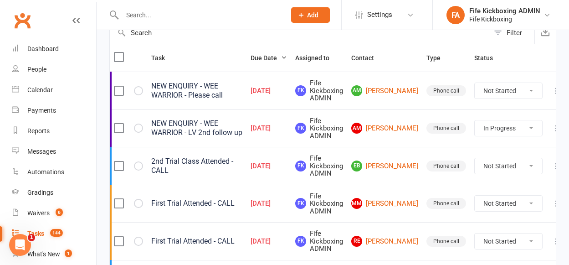
scroll to position [133, 0]
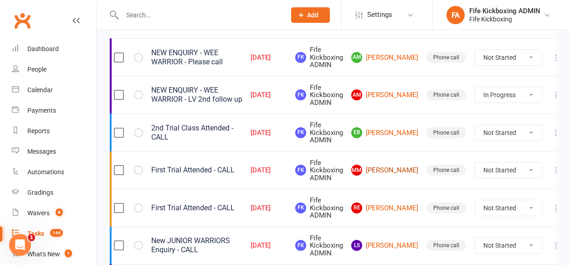
click at [390, 174] on link "MM [PERSON_NAME]" at bounding box center [384, 170] width 67 height 11
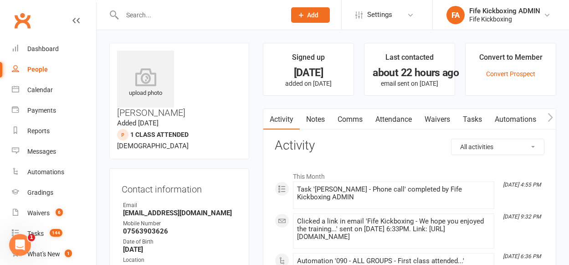
click at [376, 117] on link "Attendance" at bounding box center [393, 119] width 49 height 21
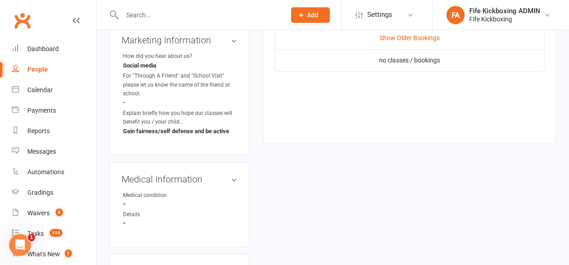
scroll to position [438, 0]
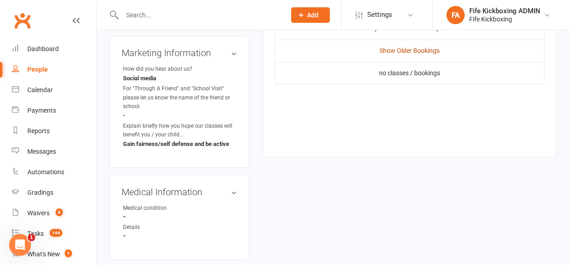
click at [403, 46] on td "Show Older Bookings" at bounding box center [409, 51] width 269 height 22
click at [407, 52] on link "Show Older Bookings" at bounding box center [410, 50] width 60 height 7
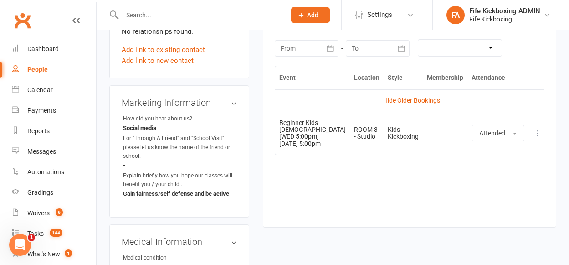
scroll to position [0, 0]
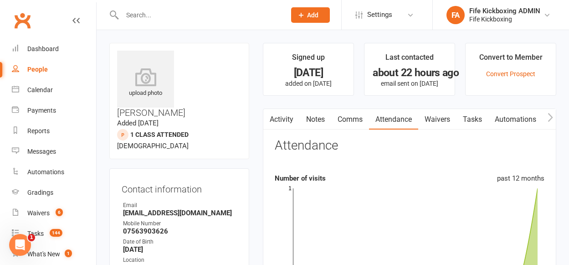
click at [468, 109] on link "Tasks" at bounding box center [473, 119] width 32 height 21
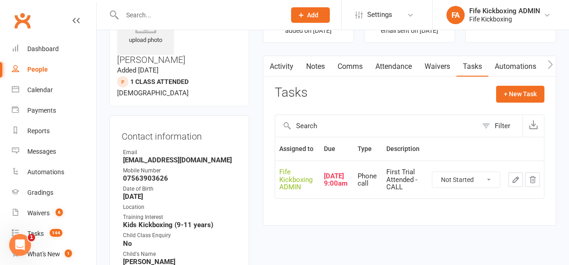
scroll to position [53, 0]
click at [492, 181] on select "Not Started In Progress Waiting Complete" at bounding box center [466, 178] width 67 height 15
click at [433, 171] on select "Not Started In Progress Waiting Complete" at bounding box center [466, 178] width 67 height 15
click at [514, 181] on icon "button" at bounding box center [515, 178] width 5 height 5
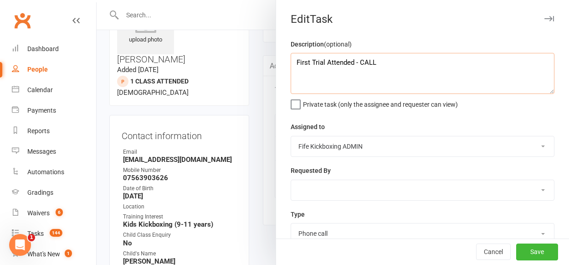
click at [488, 72] on textarea "First Trial Attended - CALL" at bounding box center [423, 73] width 264 height 41
click at [521, 242] on div "Cancel Save" at bounding box center [422, 252] width 293 height 26
click at [522, 246] on button "Save" at bounding box center [537, 252] width 42 height 16
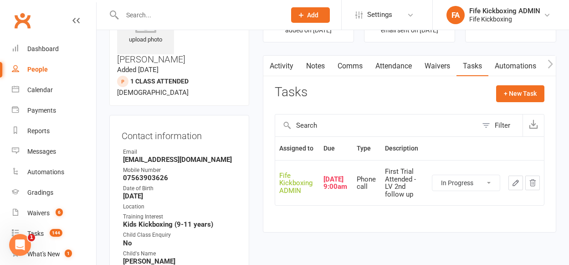
click at [320, 67] on link "Notes" at bounding box center [315, 66] width 31 height 21
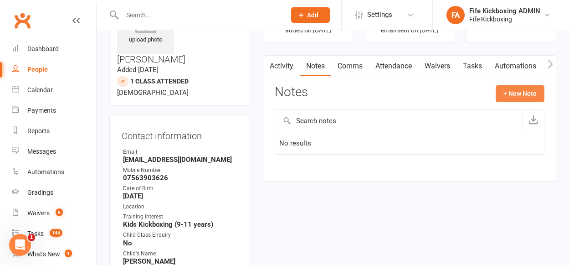
click at [520, 99] on button "+ New Note" at bounding box center [520, 93] width 49 height 16
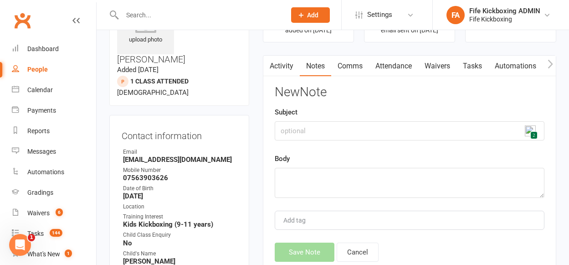
click at [418, 143] on div "New Note Subject 2 Body Add tag Save Note Cancel" at bounding box center [410, 173] width 270 height 176
click at [413, 137] on input "text" at bounding box center [410, 130] width 270 height 19
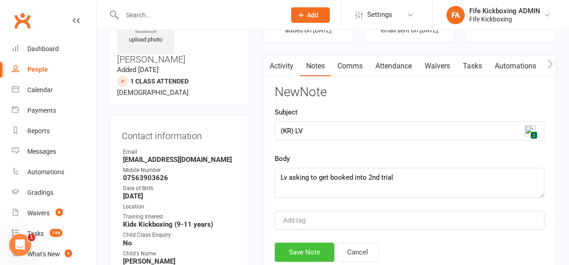
click at [324, 250] on button "Save Note" at bounding box center [305, 251] width 60 height 19
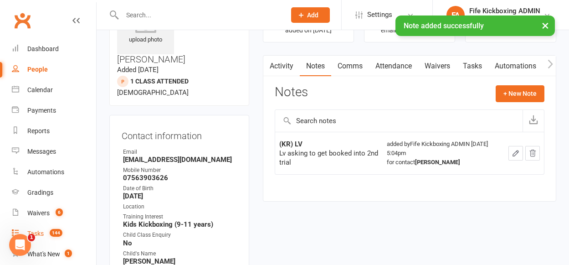
drag, startPoint x: 18, startPoint y: 4, endPoint x: 32, endPoint y: 232, distance: 228.3
click at [32, 232] on div "Tasks" at bounding box center [35, 233] width 16 height 7
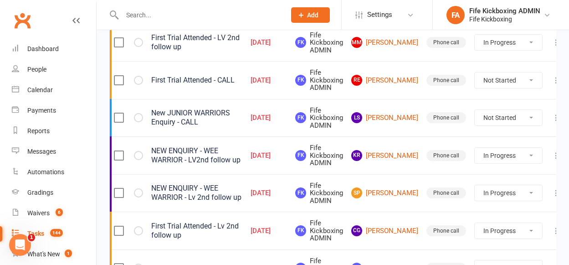
scroll to position [270, 0]
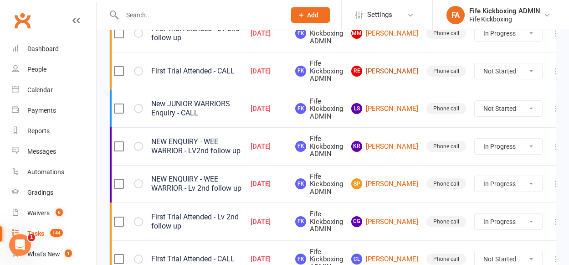
click at [391, 72] on link "RE [PERSON_NAME]" at bounding box center [384, 71] width 67 height 11
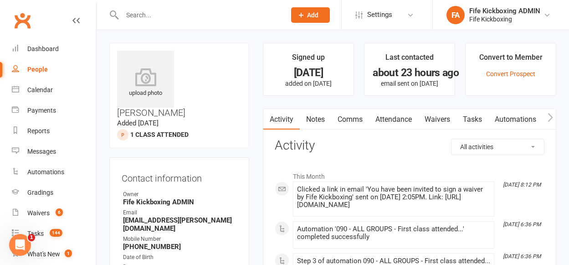
click at [381, 124] on link "Attendance" at bounding box center [393, 119] width 49 height 21
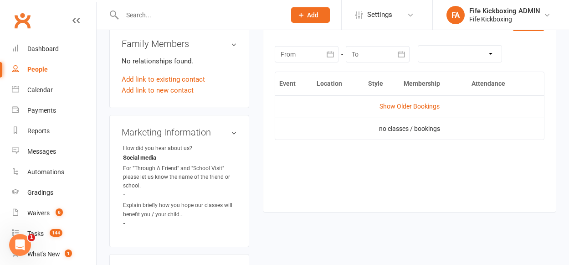
scroll to position [371, 0]
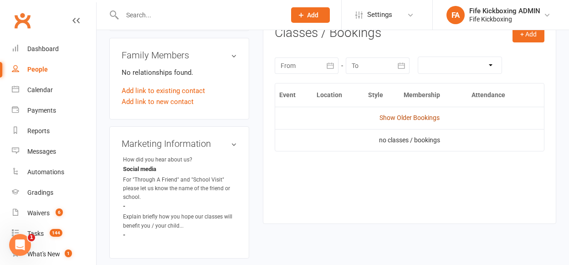
click at [409, 116] on link "Show Older Bookings" at bounding box center [410, 117] width 60 height 7
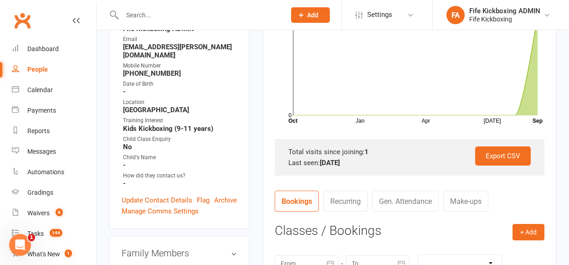
scroll to position [0, 0]
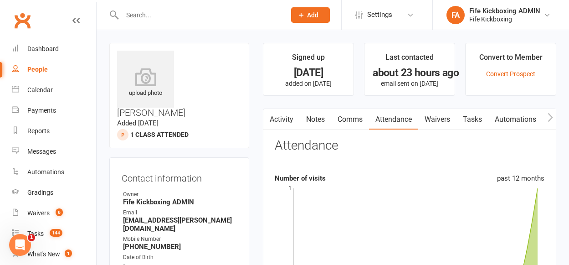
drag, startPoint x: 462, startPoint y: 115, endPoint x: 479, endPoint y: 121, distance: 18.3
click at [461, 114] on link "Tasks" at bounding box center [473, 119] width 32 height 21
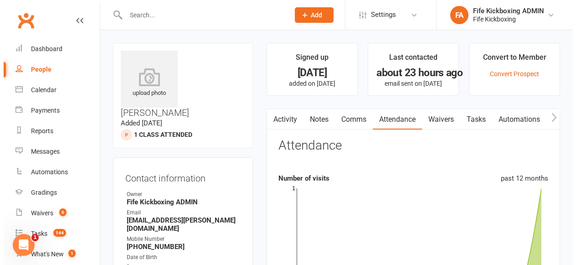
scroll to position [0, 0]
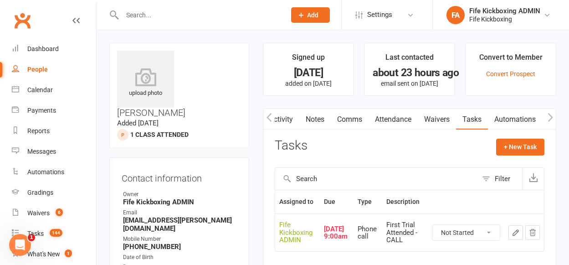
click at [473, 237] on select "Not Started In Progress Waiting Complete" at bounding box center [466, 232] width 67 height 15
click at [433, 225] on select "Not Started In Progress Waiting Complete" at bounding box center [466, 232] width 67 height 15
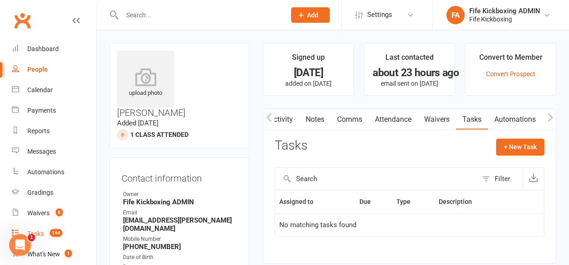
click at [60, 225] on link "Tasks 144" at bounding box center [54, 233] width 84 height 21
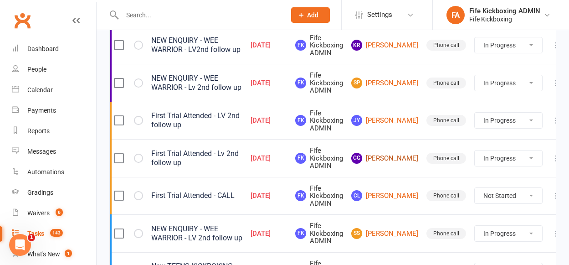
scroll to position [334, 0]
click at [380, 199] on link "CL [PERSON_NAME]" at bounding box center [384, 195] width 67 height 11
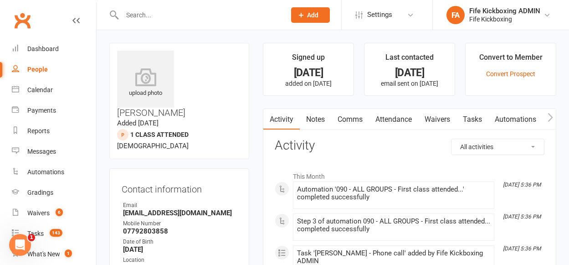
click at [371, 119] on link "Attendance" at bounding box center [393, 119] width 49 height 21
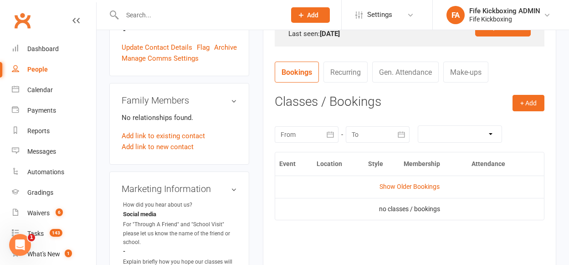
scroll to position [302, 0]
click at [417, 188] on link "Show Older Bookings" at bounding box center [410, 186] width 60 height 7
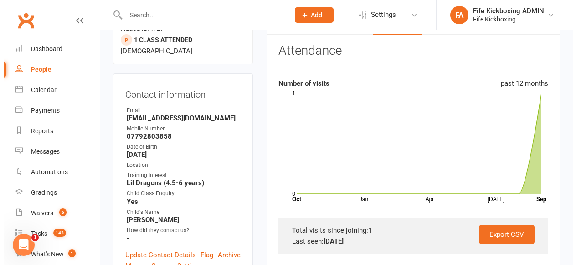
scroll to position [0, 0]
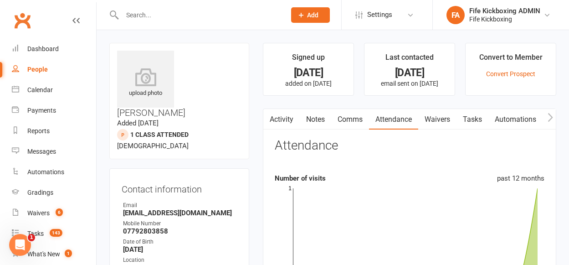
click at [479, 123] on link "Tasks" at bounding box center [473, 119] width 32 height 21
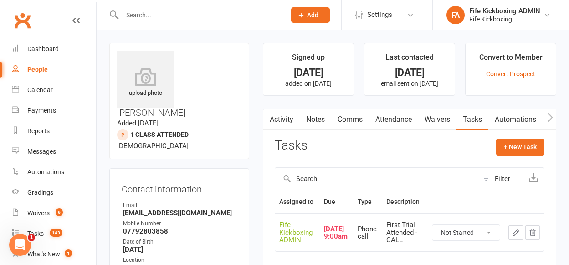
click at [485, 230] on select "Not Started In Progress Waiting Complete" at bounding box center [466, 232] width 67 height 15
click at [433, 225] on select "Not Started In Progress Waiting Complete" at bounding box center [466, 232] width 67 height 15
click at [73, 227] on link "Tasks 143" at bounding box center [54, 233] width 84 height 21
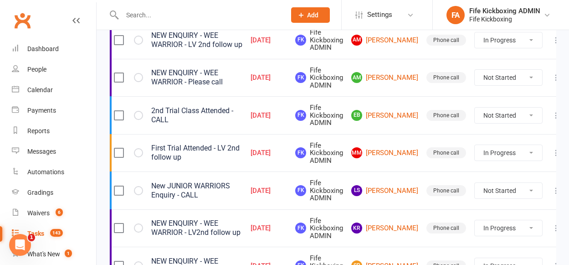
scroll to position [150, 0]
click at [486, 70] on div "Not Started In Progress Waiting Complete" at bounding box center [508, 78] width 68 height 16
click at [487, 71] on select "Not Started In Progress Waiting Complete" at bounding box center [508, 77] width 67 height 15
click at [475, 70] on select "Not Started In Progress Waiting Complete" at bounding box center [508, 77] width 67 height 15
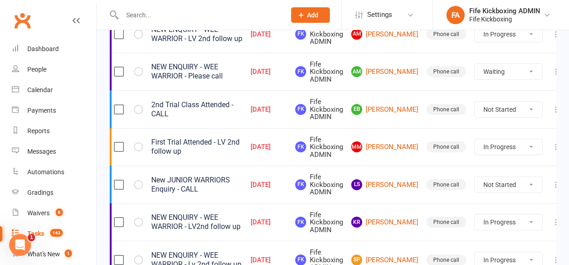
scroll to position [158, 0]
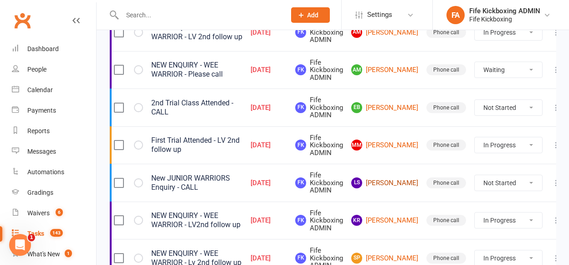
click at [381, 186] on link "LS [PERSON_NAME]" at bounding box center [384, 182] width 67 height 11
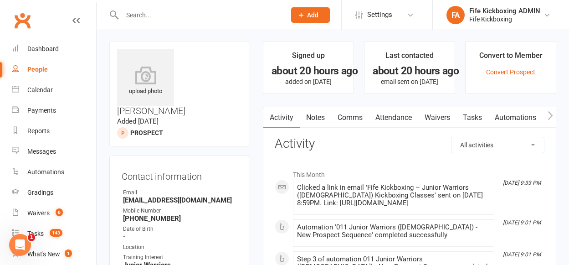
click at [410, 111] on link "Attendance" at bounding box center [393, 117] width 49 height 21
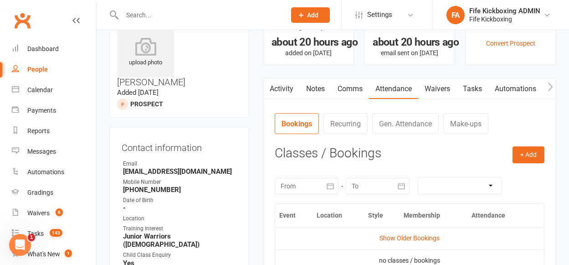
scroll to position [31, 0]
click at [468, 93] on link "Tasks" at bounding box center [473, 88] width 32 height 21
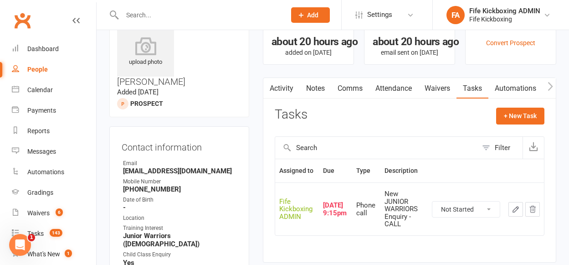
click at [480, 206] on select "Not Started In Progress Waiting Complete" at bounding box center [466, 208] width 67 height 15
click at [433, 201] on select "Not Started In Progress Waiting Complete" at bounding box center [466, 208] width 67 height 15
click at [509, 209] on button "button" at bounding box center [516, 209] width 15 height 15
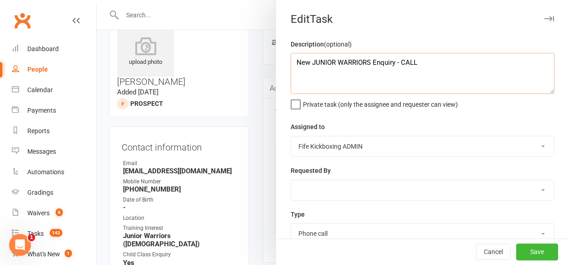
click at [474, 69] on textarea "New JUNIOR WARRIORS Enquiry - CALL" at bounding box center [423, 73] width 264 height 41
click at [520, 252] on button "Save" at bounding box center [537, 252] width 42 height 16
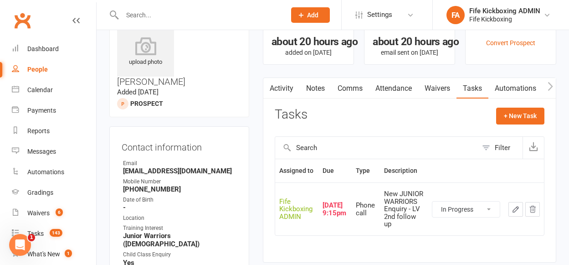
click at [315, 77] on div "Activity Notes Comms Attendance Waivers Tasks Automations Consent Assessments A…" at bounding box center [410, 169] width 294 height 185
click at [320, 91] on link "Notes" at bounding box center [315, 88] width 31 height 21
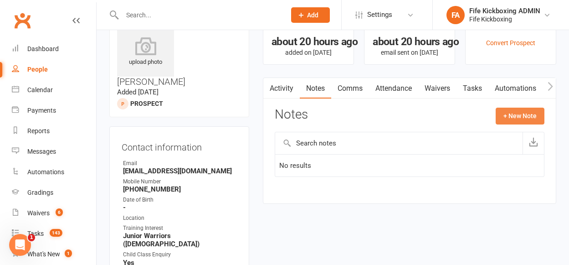
click at [518, 117] on button "+ New Note" at bounding box center [520, 116] width 49 height 16
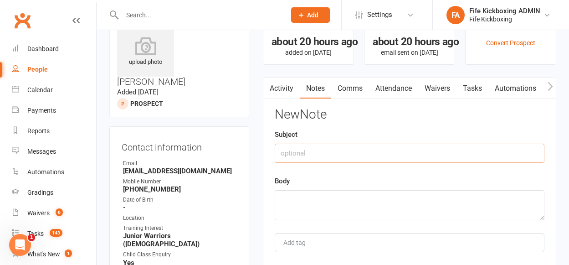
click at [448, 146] on input "text" at bounding box center [410, 153] width 270 height 19
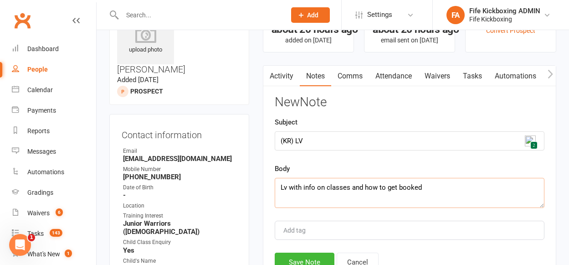
scroll to position [55, 0]
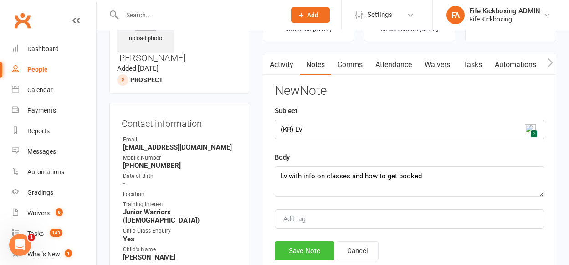
drag, startPoint x: 296, startPoint y: 253, endPoint x: 289, endPoint y: 248, distance: 9.1
click at [296, 253] on button "Save Note" at bounding box center [305, 250] width 60 height 19
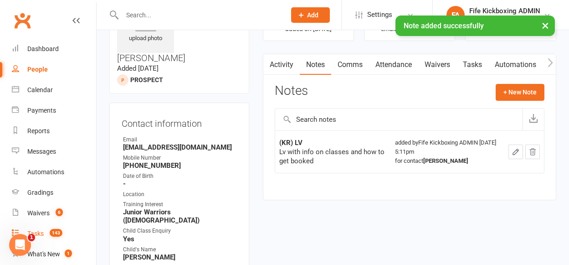
click at [67, 241] on link "Tasks 143" at bounding box center [54, 233] width 84 height 21
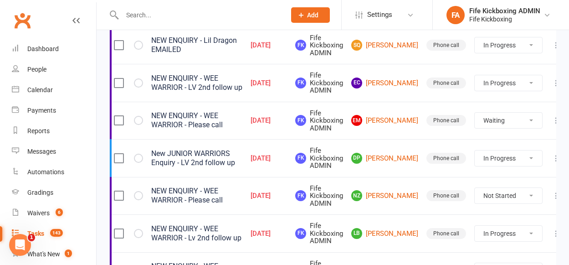
scroll to position [710, 0]
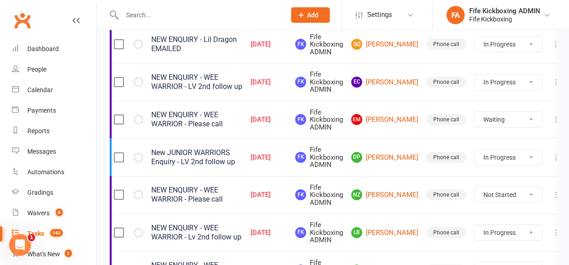
click at [493, 159] on select "Not Started In Progress Waiting Complete" at bounding box center [508, 156] width 67 height 15
click at [475, 149] on select "Not Started In Progress Waiting Complete" at bounding box center [508, 156] width 67 height 15
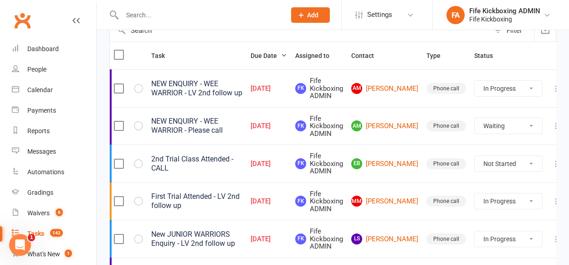
scroll to position [0, 0]
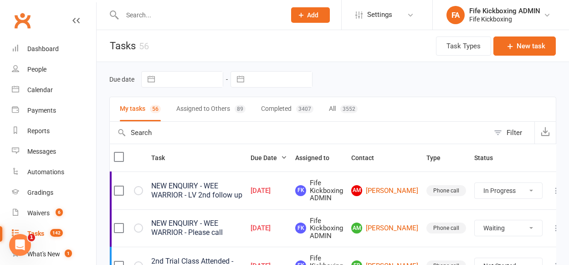
click at [166, 19] on input "text" at bounding box center [199, 15] width 160 height 13
drag, startPoint x: 44, startPoint y: 87, endPoint x: 129, endPoint y: 2, distance: 120.2
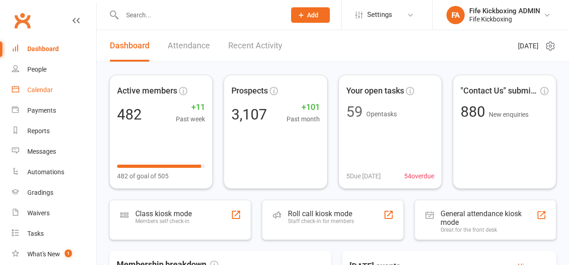
click at [42, 99] on link "Calendar" at bounding box center [54, 90] width 84 height 21
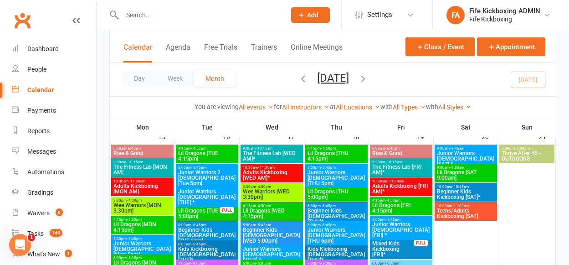
scroll to position [627, 0]
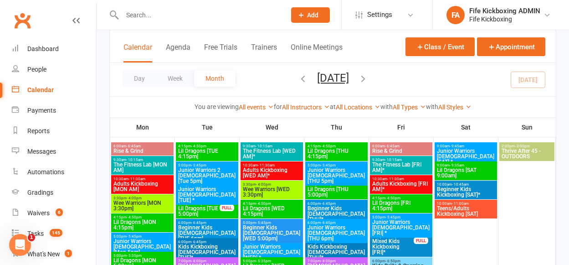
click at [337, 209] on span "Beginner Kids [DEMOGRAPHIC_DATA] [THU]*" at bounding box center [336, 214] width 59 height 16
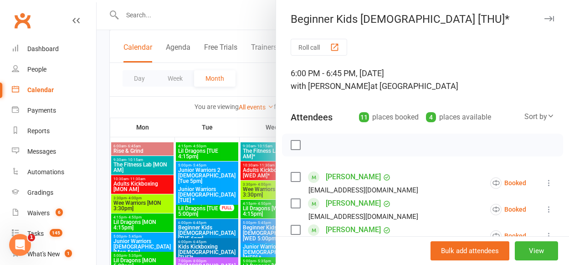
scroll to position [388, 0]
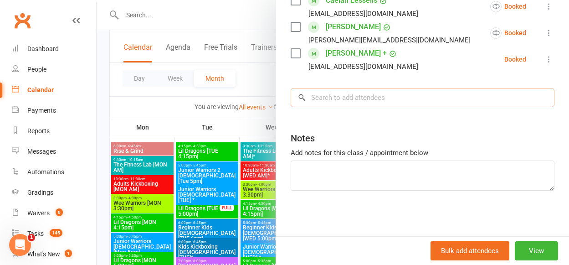
click at [338, 99] on input "search" at bounding box center [423, 97] width 264 height 19
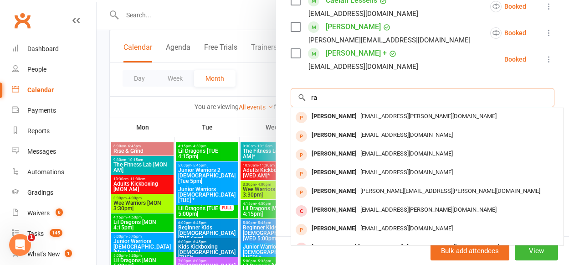
type input "r"
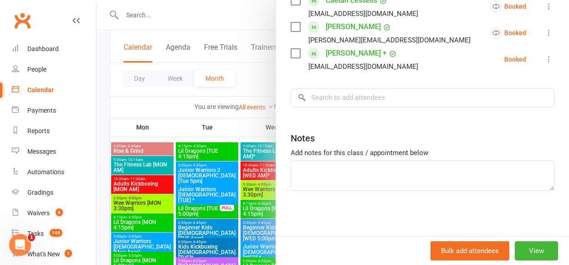
drag, startPoint x: 232, startPoint y: 193, endPoint x: 229, endPoint y: 197, distance: 5.2
click at [229, 197] on div at bounding box center [333, 132] width 473 height 265
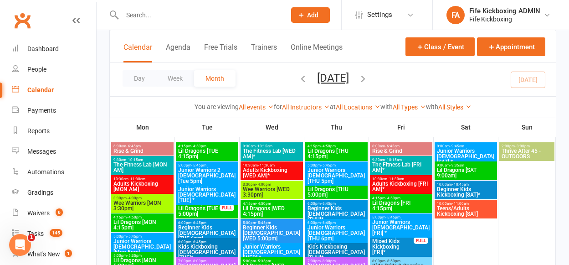
click at [271, 232] on span "Beginner Kids [DEMOGRAPHIC_DATA] [WED 5:00pm]" at bounding box center [271, 233] width 59 height 16
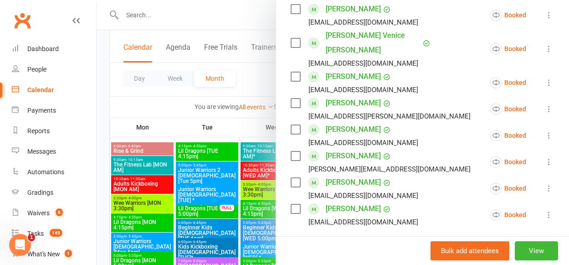
scroll to position [326, 0]
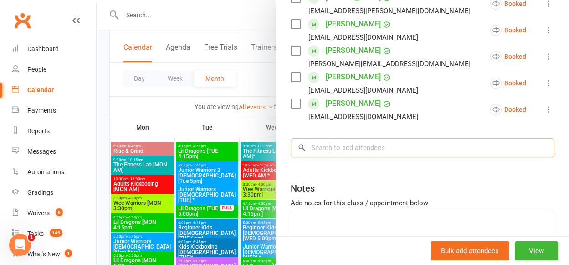
click at [351, 138] on input "search" at bounding box center [423, 147] width 264 height 19
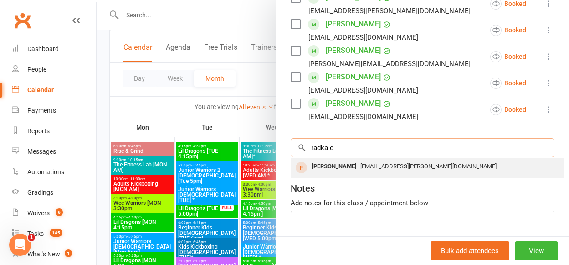
type input "radka e"
click at [360, 163] on span "[EMAIL_ADDRESS][PERSON_NAME][DOMAIN_NAME]" at bounding box center [428, 166] width 136 height 7
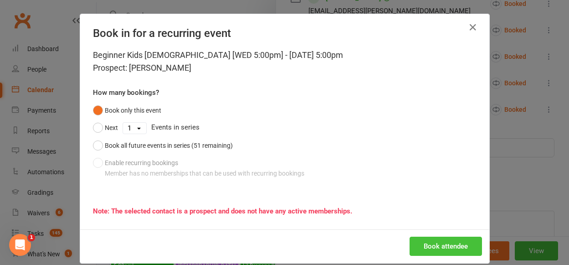
click at [429, 242] on button "Book attendee" at bounding box center [446, 246] width 72 height 19
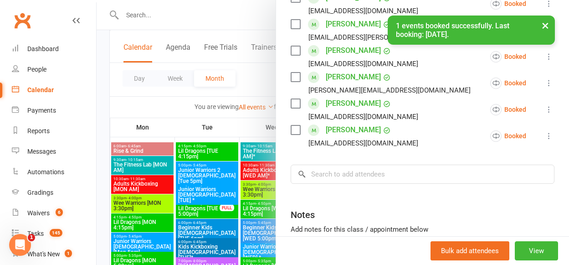
scroll to position [352, 0]
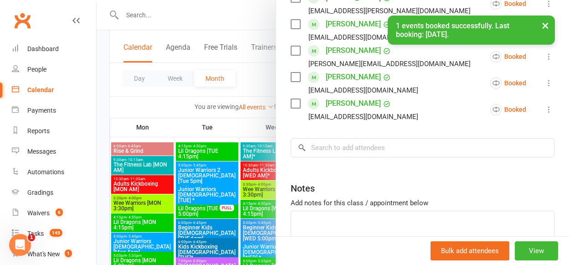
click at [260, 201] on div at bounding box center [333, 132] width 473 height 265
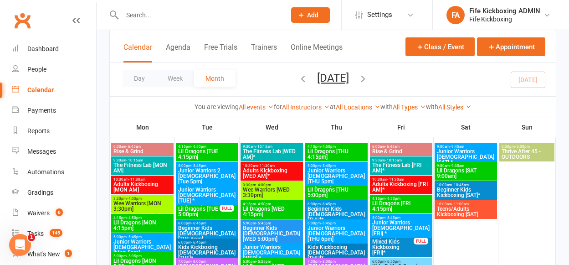
scroll to position [615, 0]
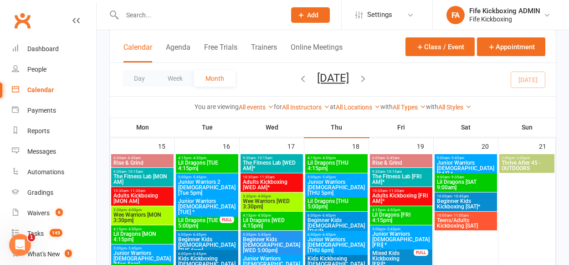
click at [218, 205] on span "Junior Warriors [DEMOGRAPHIC_DATA] [TUE] *" at bounding box center [207, 206] width 59 height 16
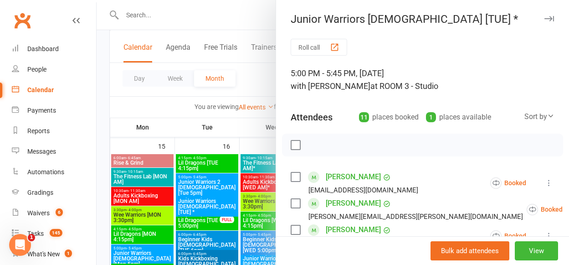
click at [254, 204] on div at bounding box center [333, 132] width 473 height 265
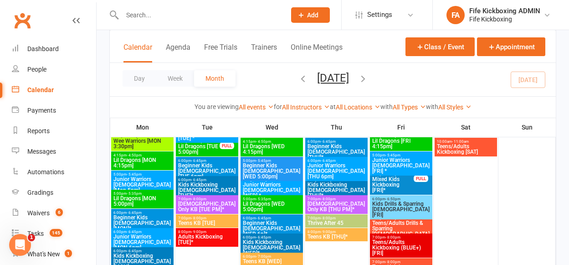
scroll to position [685, 0]
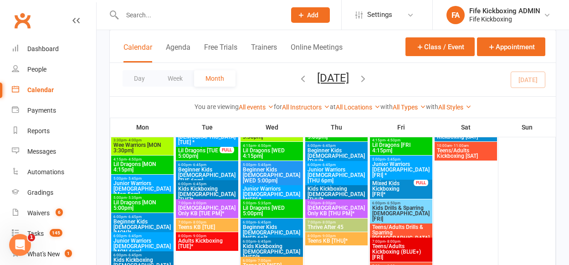
click at [286, 191] on span "Junior Warriors [DEMOGRAPHIC_DATA] [WED] *" at bounding box center [271, 194] width 59 height 16
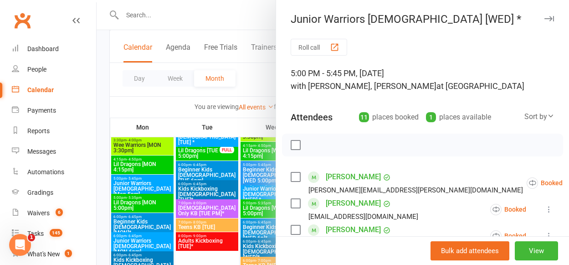
click at [185, 174] on div at bounding box center [333, 132] width 473 height 265
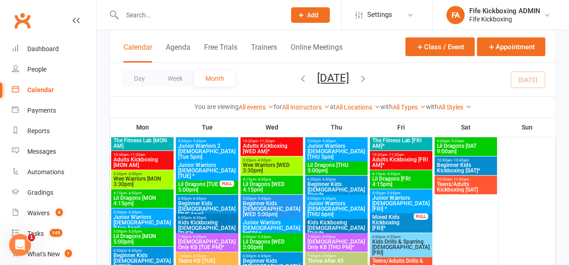
scroll to position [651, 0]
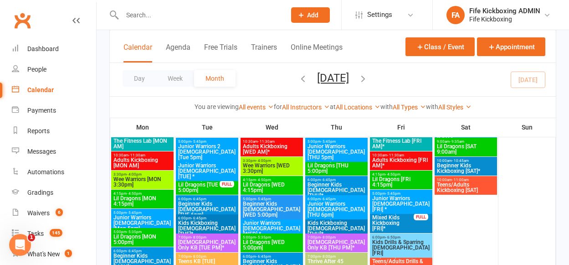
click at [348, 148] on span "Junior Warriors [DEMOGRAPHIC_DATA] [THU 5pm]" at bounding box center [336, 152] width 59 height 16
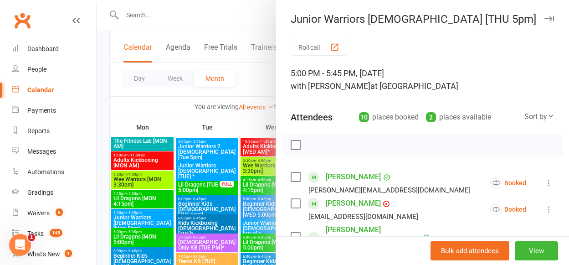
click at [258, 172] on div at bounding box center [333, 132] width 473 height 265
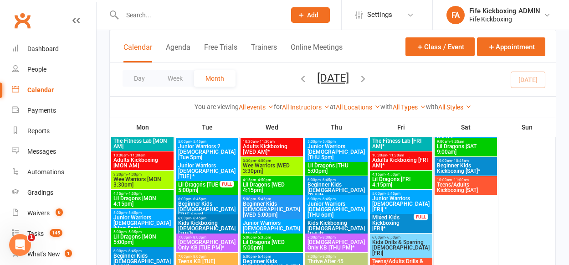
click at [343, 214] on div "6:00pm - 6:45pm Kids Kickboxing 9-11yo [THU]*" at bounding box center [336, 226] width 62 height 24
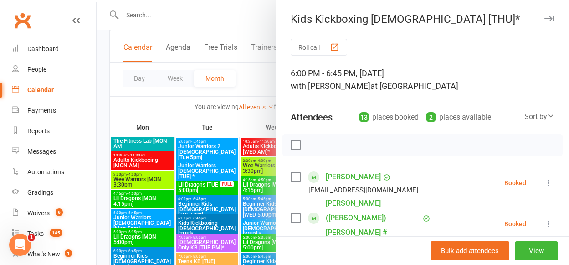
click at [215, 182] on div at bounding box center [333, 132] width 473 height 265
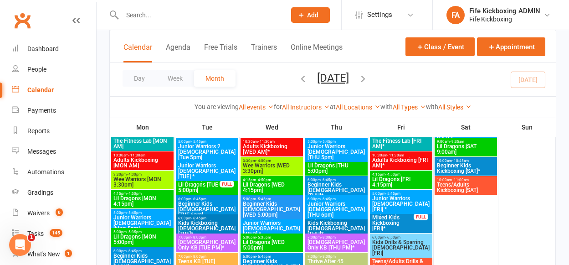
click at [390, 194] on span "- 5:45pm" at bounding box center [393, 193] width 15 height 4
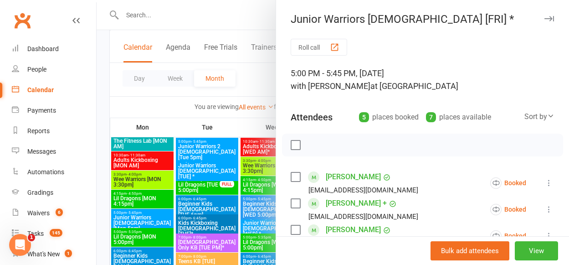
drag, startPoint x: 202, startPoint y: 166, endPoint x: 216, endPoint y: 165, distance: 13.8
click at [202, 166] on div at bounding box center [333, 132] width 473 height 265
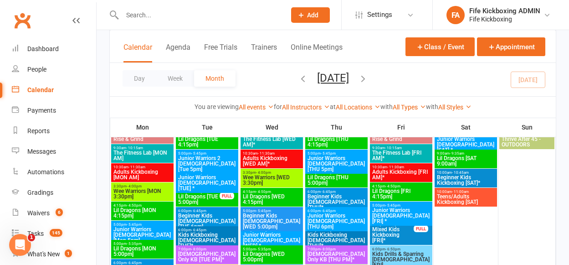
scroll to position [639, 0]
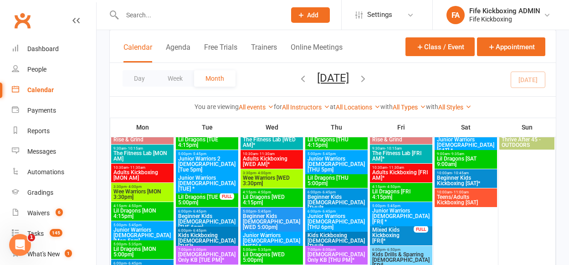
click at [465, 140] on span "Junior Warriors [DEMOGRAPHIC_DATA] [SAT] *" at bounding box center [466, 145] width 59 height 16
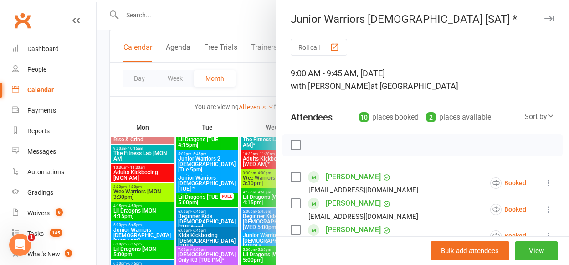
click at [182, 146] on div at bounding box center [333, 132] width 473 height 265
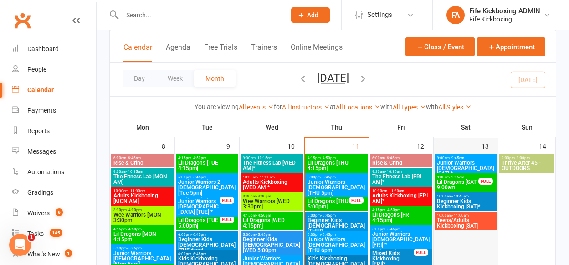
scroll to position [332, 0]
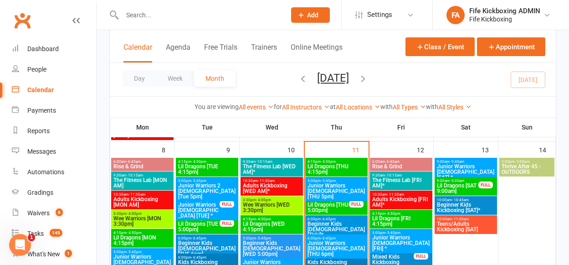
click at [465, 171] on span "Junior Warriors [DEMOGRAPHIC_DATA] [SAT] *" at bounding box center [466, 172] width 59 height 16
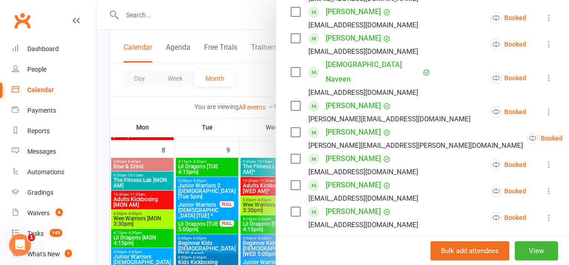
scroll to position [228, 0]
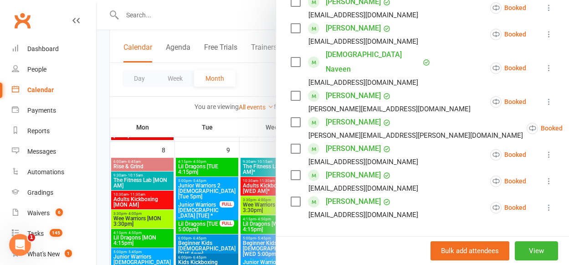
click at [241, 187] on div at bounding box center [333, 132] width 473 height 265
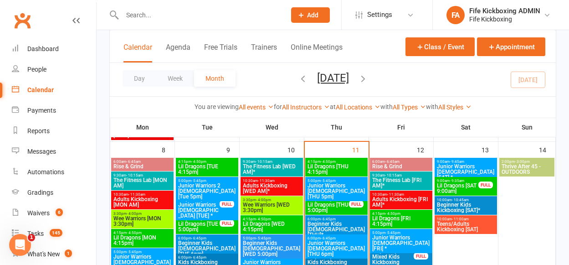
click at [480, 183] on div "FULL" at bounding box center [486, 184] width 15 height 7
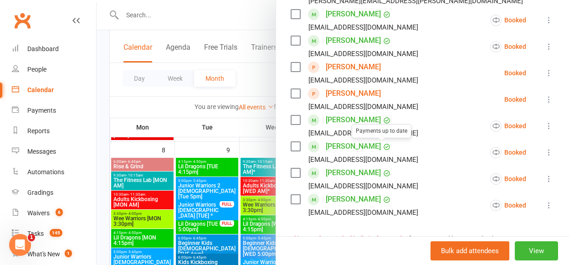
scroll to position [269, 0]
click at [369, 173] on link "Dario Sanchez-Donsì" at bounding box center [353, 172] width 55 height 15
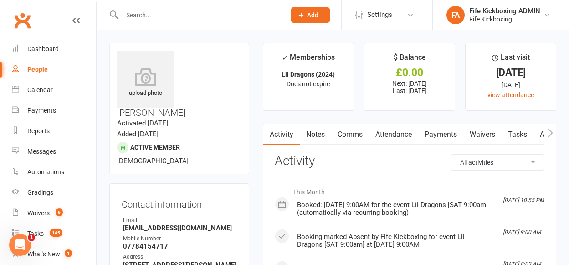
click at [552, 133] on icon "button" at bounding box center [550, 133] width 5 height 10
click at [556, 133] on button "button" at bounding box center [550, 134] width 11 height 21
click at [554, 133] on button "button" at bounding box center [550, 134] width 11 height 21
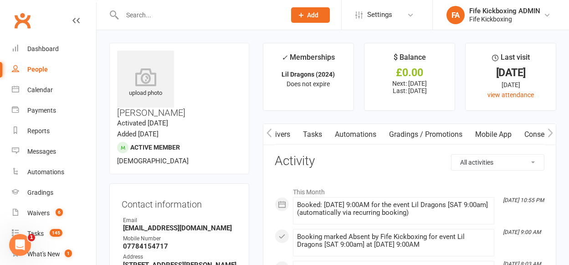
click at [553, 130] on button "button" at bounding box center [550, 134] width 11 height 21
click at [271, 133] on icon "button" at bounding box center [269, 133] width 5 height 10
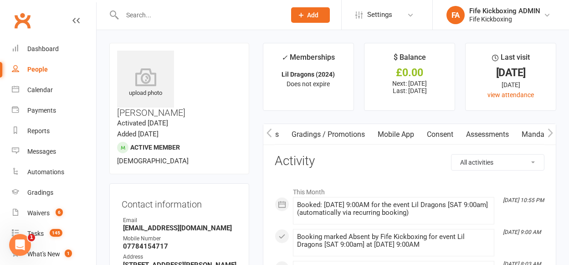
click at [271, 133] on icon "button" at bounding box center [269, 133] width 5 height 10
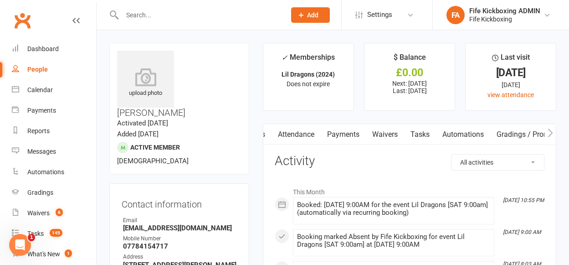
scroll to position [0, 0]
click at [271, 133] on icon "button" at bounding box center [269, 133] width 5 height 10
click at [457, 132] on link "Payments" at bounding box center [440, 134] width 45 height 21
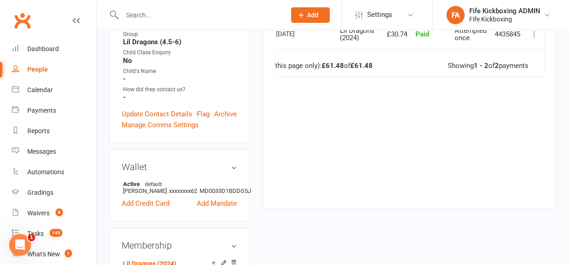
scroll to position [129, 0]
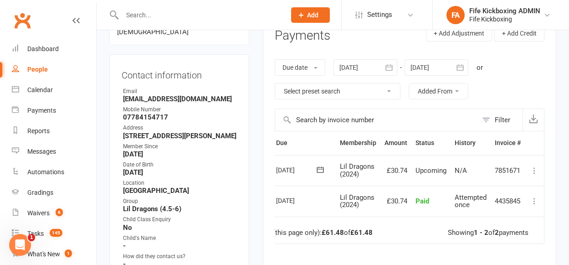
click at [425, 59] on div at bounding box center [437, 67] width 64 height 16
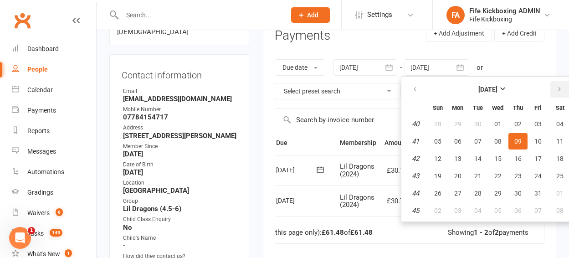
click at [562, 92] on icon "button" at bounding box center [559, 89] width 6 height 7
click at [561, 92] on icon "button" at bounding box center [559, 89] width 6 height 7
click at [521, 141] on span "12" at bounding box center [518, 141] width 7 height 7
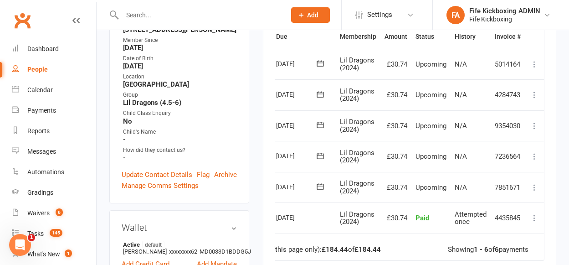
scroll to position [236, 0]
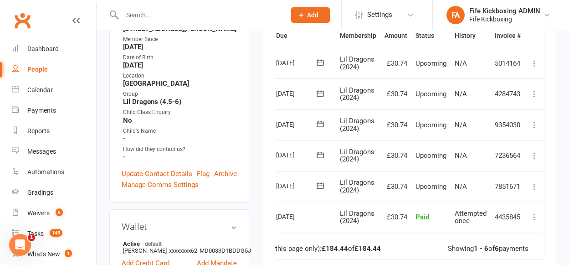
click at [536, 182] on icon at bounding box center [534, 186] width 9 height 9
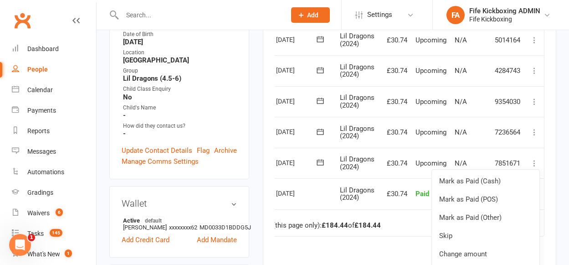
scroll to position [319, 0]
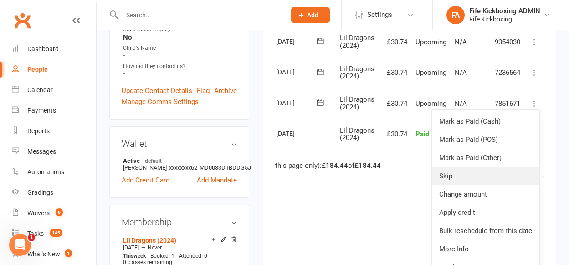
click at [470, 172] on link "Skip" at bounding box center [486, 176] width 108 height 18
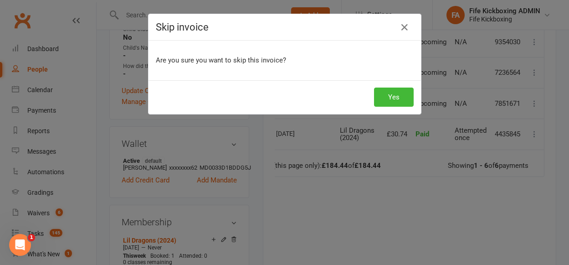
scroll to position [0, 19]
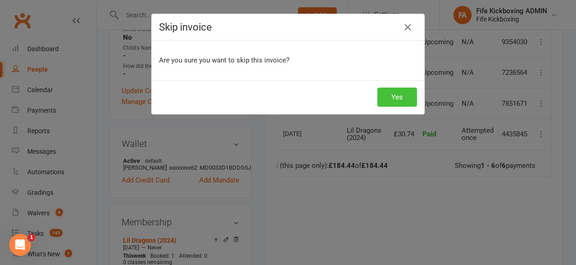
click at [392, 92] on button "Yes" at bounding box center [397, 97] width 40 height 19
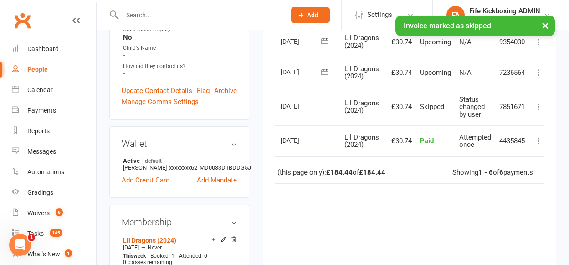
click at [538, 75] on icon at bounding box center [539, 72] width 9 height 9
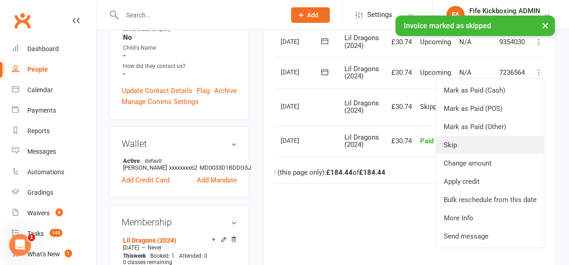
click at [495, 152] on link "Skip" at bounding box center [491, 145] width 108 height 18
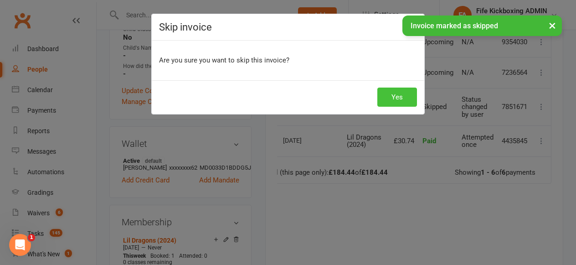
click at [393, 97] on button "Yes" at bounding box center [397, 97] width 40 height 19
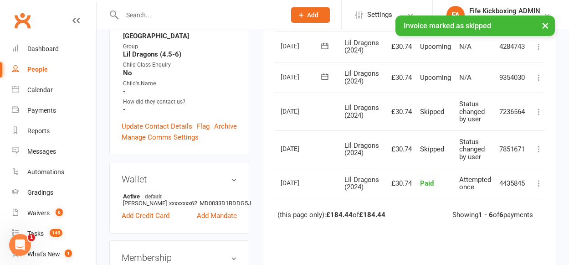
scroll to position [228, 0]
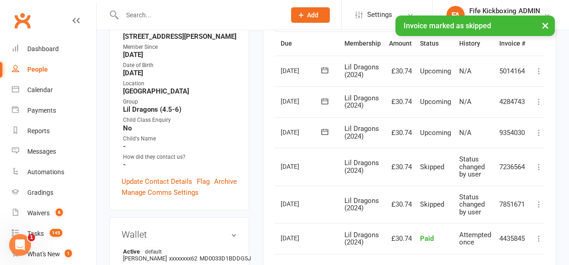
click at [541, 135] on icon at bounding box center [539, 132] width 9 height 9
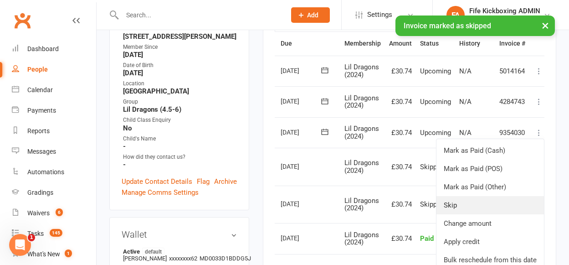
click at [478, 204] on link "Skip" at bounding box center [491, 205] width 108 height 18
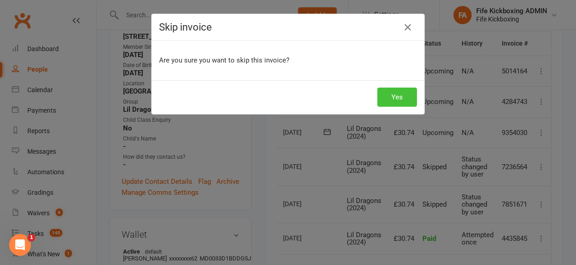
click at [396, 89] on button "Yes" at bounding box center [397, 97] width 40 height 19
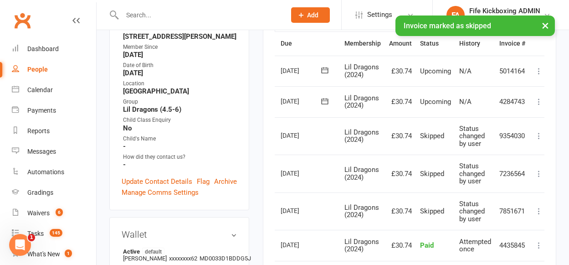
click at [536, 99] on icon at bounding box center [539, 101] width 9 height 9
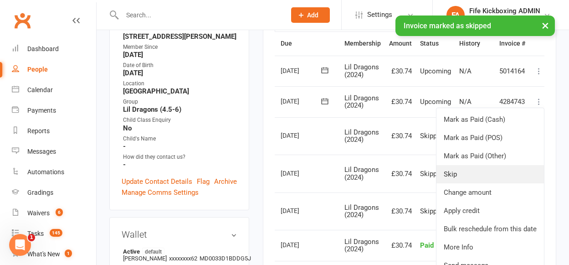
click at [486, 177] on link "Skip" at bounding box center [491, 174] width 108 height 18
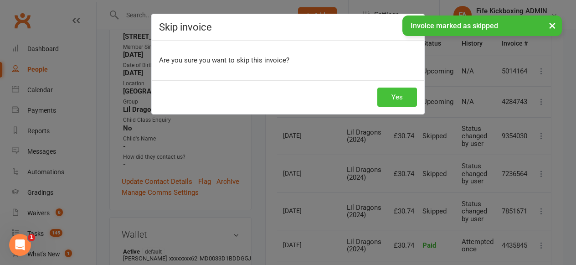
click at [401, 94] on button "Yes" at bounding box center [397, 97] width 40 height 19
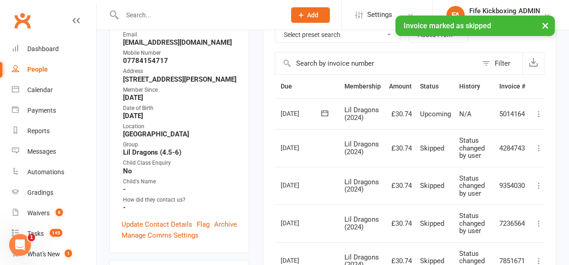
scroll to position [185, 0]
click at [538, 113] on icon at bounding box center [539, 114] width 9 height 9
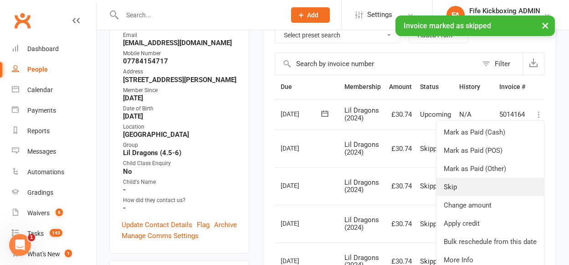
click at [473, 190] on link "Skip" at bounding box center [491, 187] width 108 height 18
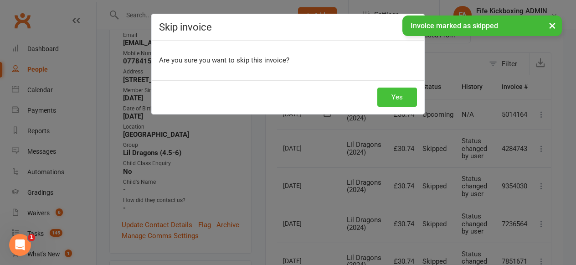
click at [401, 90] on button "Yes" at bounding box center [397, 97] width 40 height 19
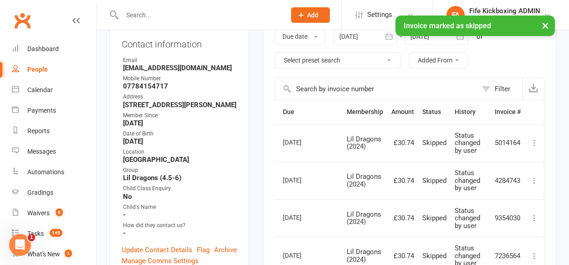
scroll to position [131, 0]
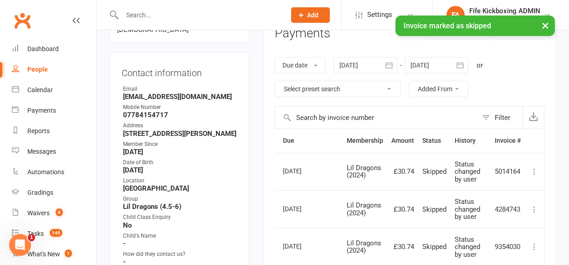
click at [436, 71] on div at bounding box center [437, 65] width 64 height 16
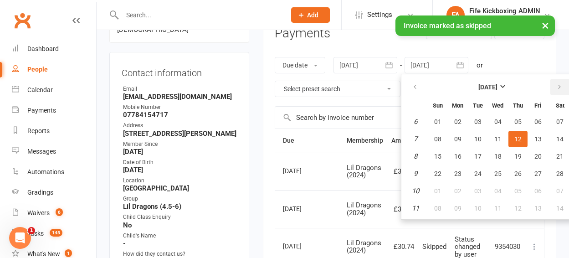
click at [559, 93] on button "button" at bounding box center [561, 87] width 20 height 16
click at [532, 130] on table "April 2026 Sun Mon Tue Wed Thu Fri Sat 14 29 30 31 01 02 03 04 15 05 06 07 08 0…" at bounding box center [488, 146] width 170 height 141
click at [498, 154] on span "15" at bounding box center [497, 156] width 7 height 7
type input "15 Apr 2026"
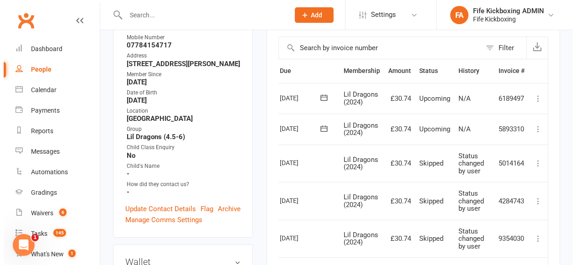
scroll to position [188, 0]
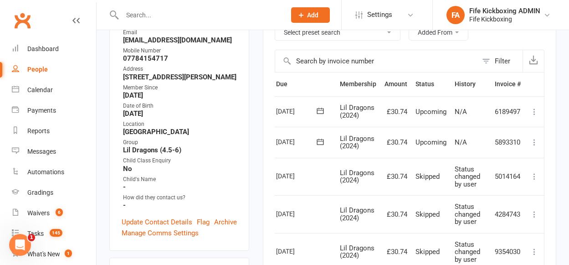
click at [532, 138] on icon at bounding box center [534, 142] width 9 height 9
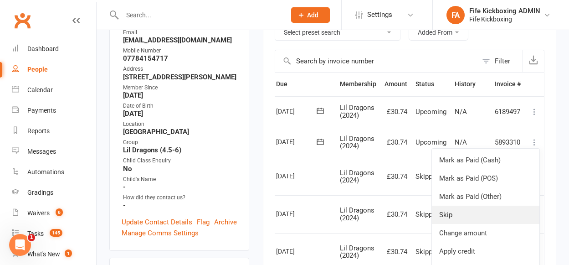
click at [459, 212] on link "Skip" at bounding box center [486, 215] width 108 height 18
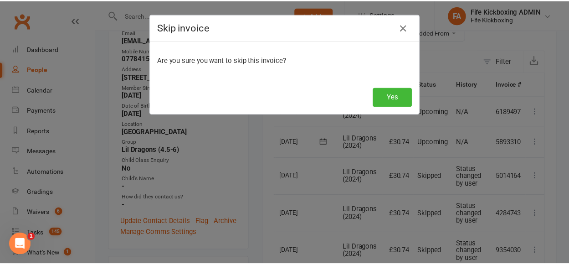
scroll to position [0, 19]
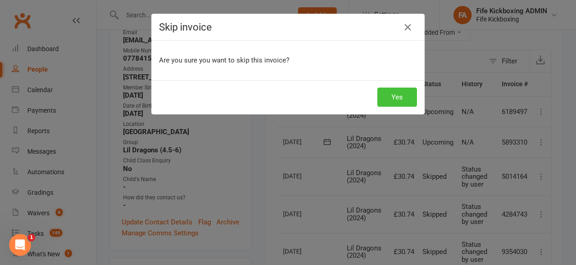
click at [401, 99] on button "Yes" at bounding box center [397, 97] width 40 height 19
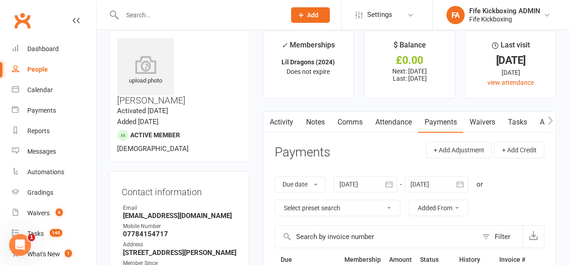
scroll to position [0, 0]
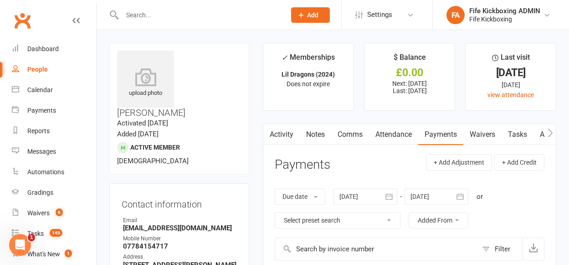
click at [376, 124] on link "Attendance" at bounding box center [393, 134] width 49 height 21
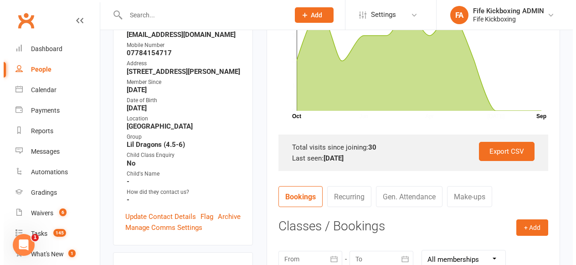
scroll to position [412, 0]
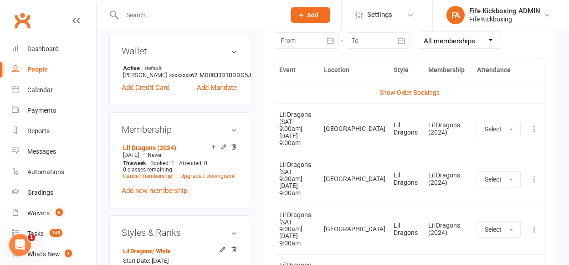
click at [536, 124] on icon at bounding box center [534, 128] width 9 height 9
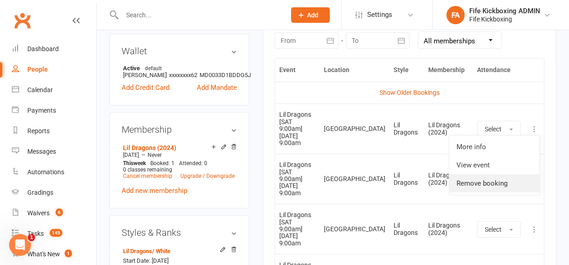
click at [501, 184] on link "Remove booking" at bounding box center [494, 183] width 90 height 18
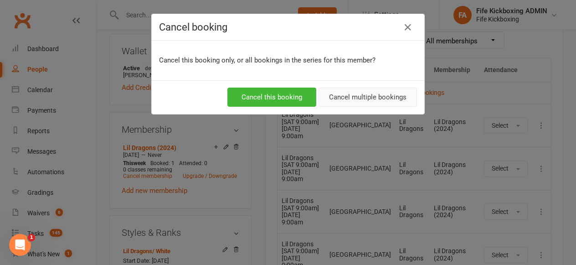
click at [388, 99] on button "Cancel multiple bookings" at bounding box center [368, 97] width 98 height 19
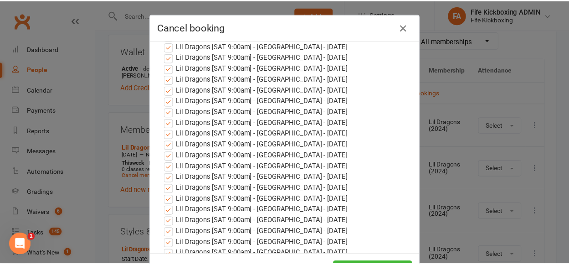
scroll to position [386, 0]
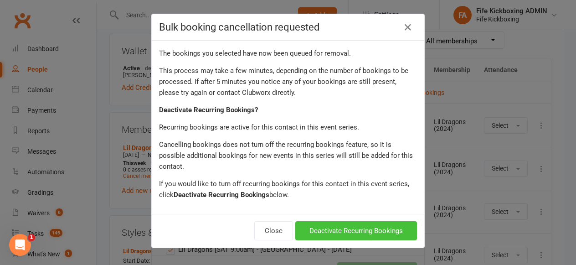
click at [387, 225] on button "Deactivate Recurring Bookings" at bounding box center [356, 230] width 122 height 19
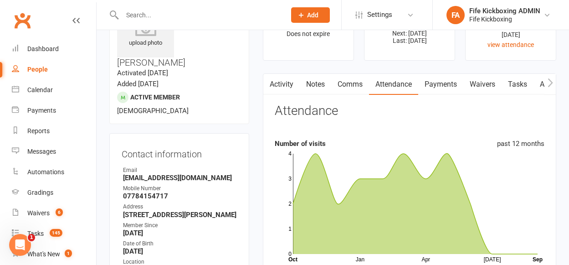
scroll to position [0, 0]
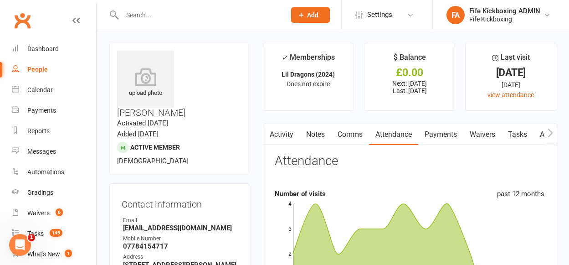
drag, startPoint x: 319, startPoint y: 136, endPoint x: 331, endPoint y: 140, distance: 13.6
click at [319, 138] on link "Notes" at bounding box center [315, 134] width 31 height 21
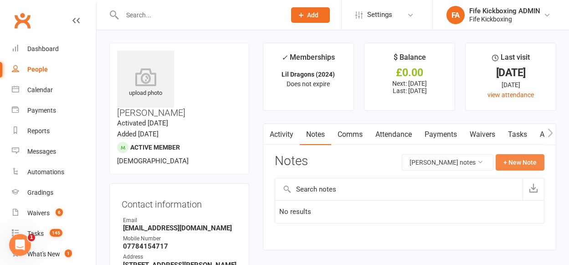
click at [511, 161] on button "+ New Note" at bounding box center [520, 162] width 49 height 16
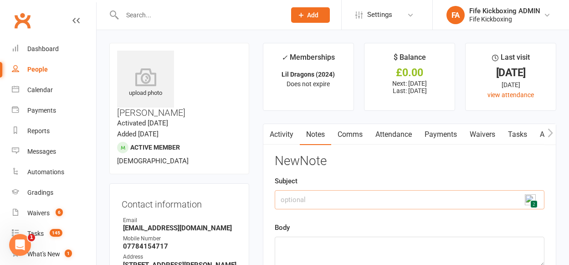
click at [425, 197] on input "text" at bounding box center [410, 199] width 270 height 19
type input "(KR) Temporary Membership stall"
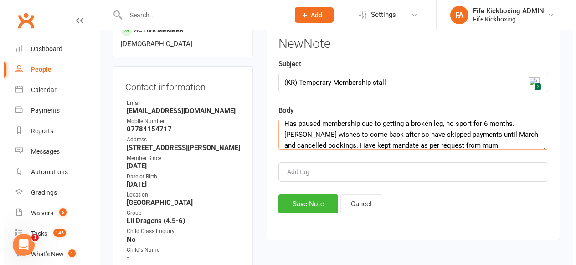
scroll to position [142, 0]
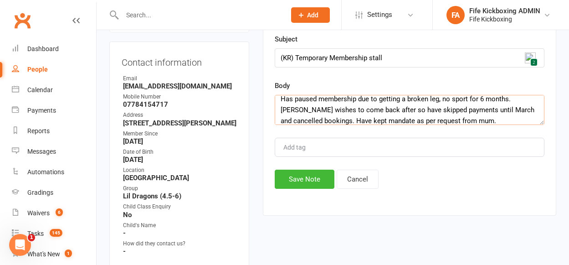
type textarea "Has paused membership due to getting a broken leg, no sport for 6 months. Dario…"
click at [304, 196] on div "Activity Notes Comms Attendance Payments Waivers Tasks Automations Gradings / P…" at bounding box center [410, 99] width 294 height 234
click at [293, 176] on button "Save Note" at bounding box center [305, 179] width 60 height 19
